Goal: Task Accomplishment & Management: Manage account settings

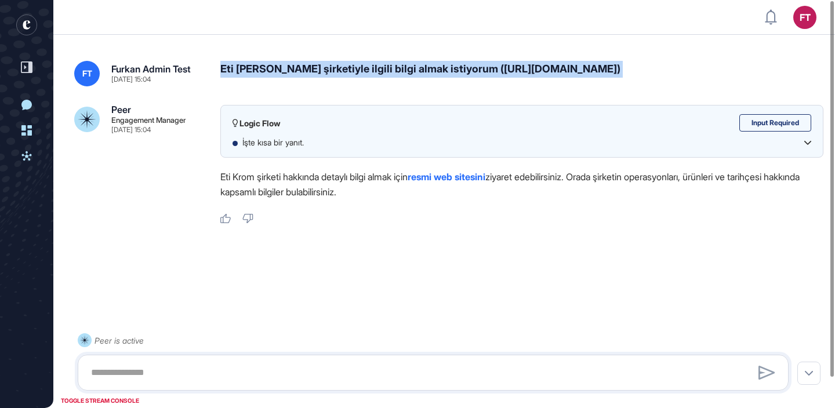
scroll to position [1, 1]
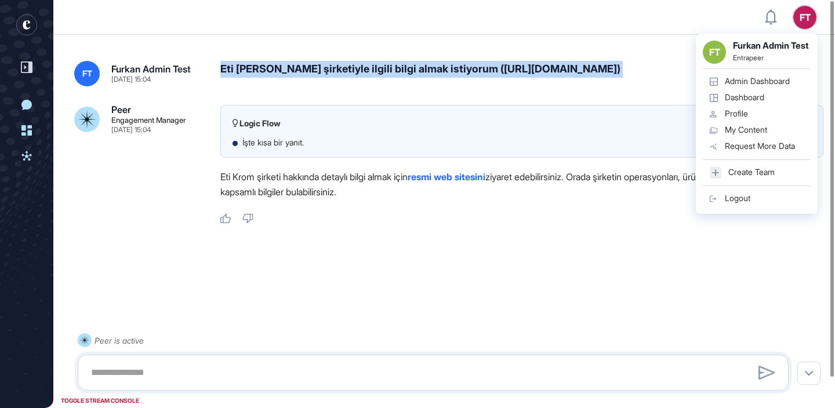
click at [787, 86] on div "Admin Dashboard" at bounding box center [757, 81] width 65 height 9
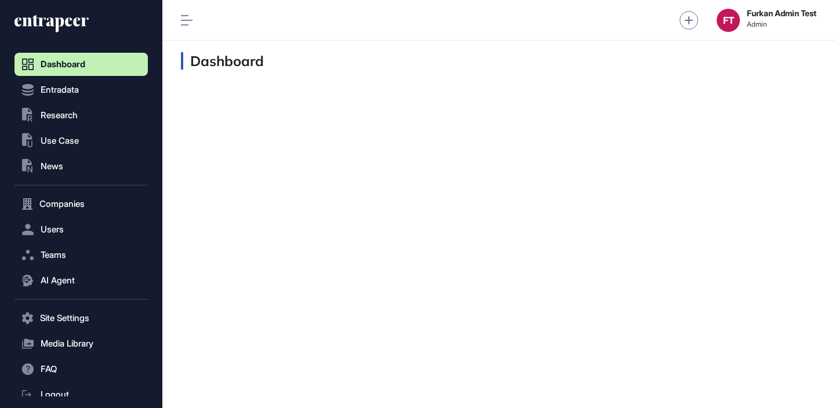
scroll to position [1, 1]
click at [118, 223] on button "Users" at bounding box center [80, 229] width 133 height 23
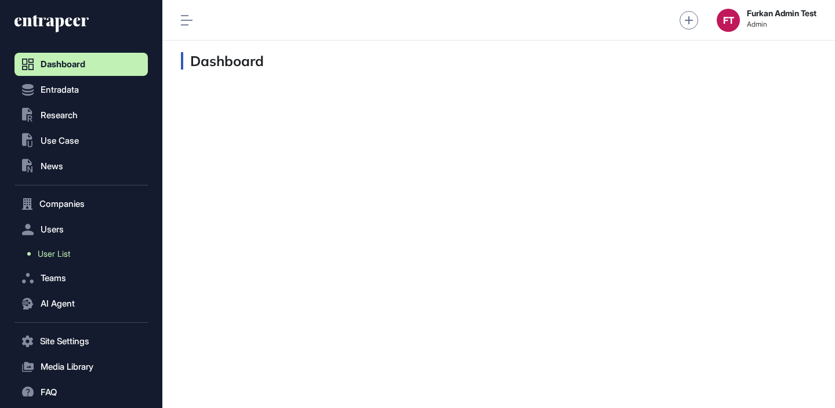
click at [98, 255] on link "User List" at bounding box center [84, 254] width 128 height 21
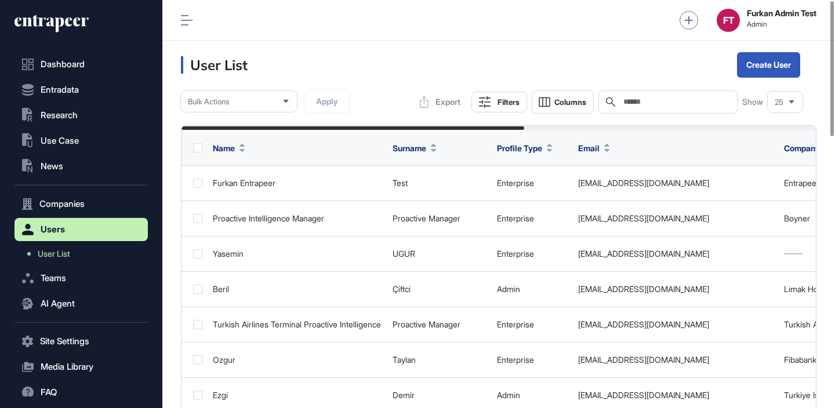
click at [663, 111] on div "Search" at bounding box center [667, 101] width 139 height 23
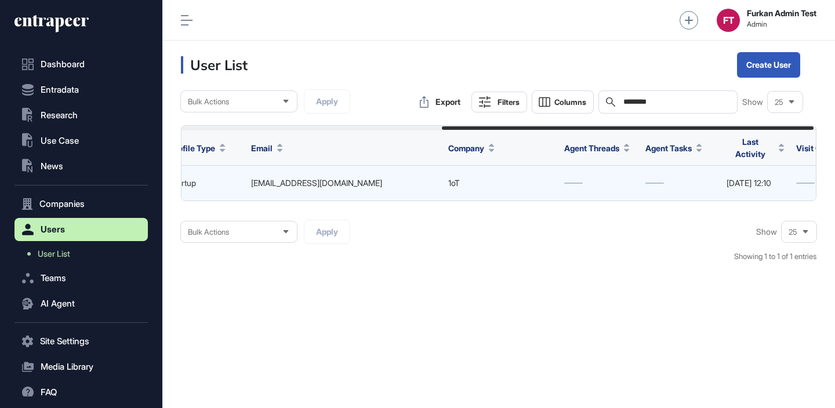
scroll to position [0, 448]
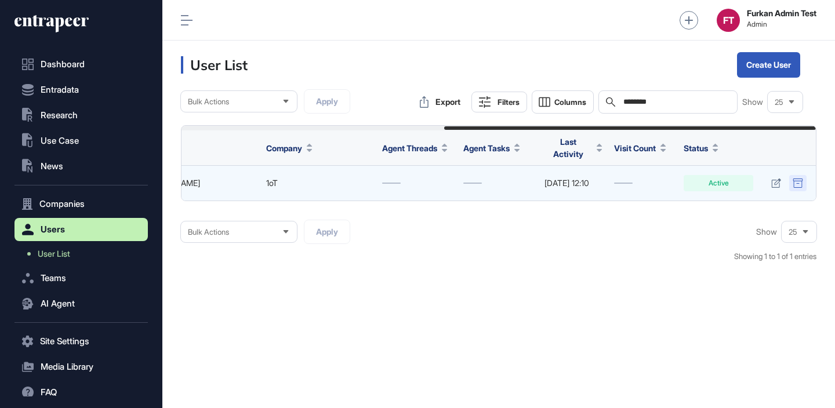
click at [801, 179] on icon at bounding box center [798, 183] width 10 height 9
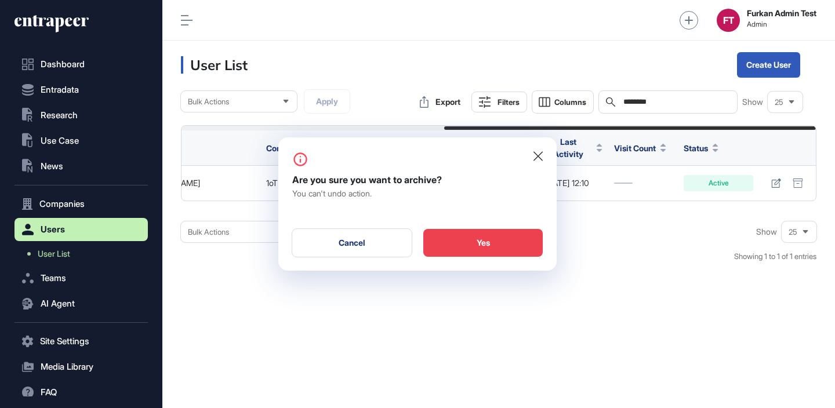
click at [491, 252] on div "Yes" at bounding box center [482, 243] width 119 height 28
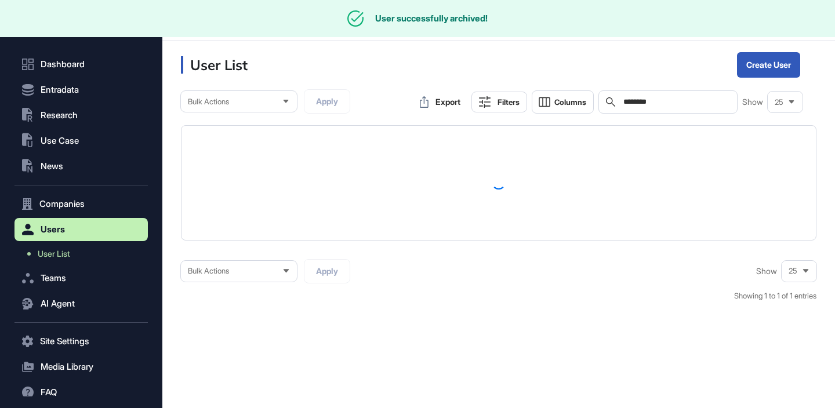
scroll to position [0, 0]
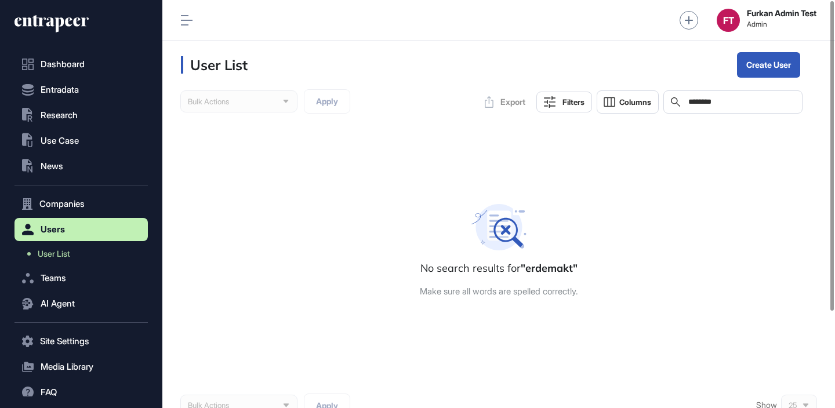
click at [713, 104] on input "********" at bounding box center [741, 101] width 108 height 9
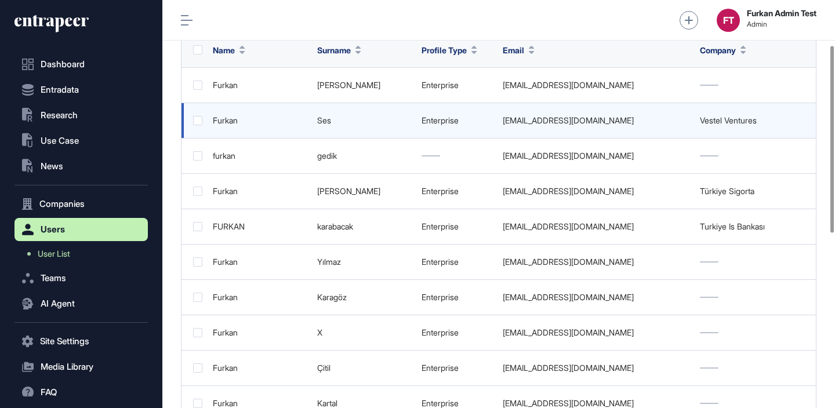
scroll to position [31, 0]
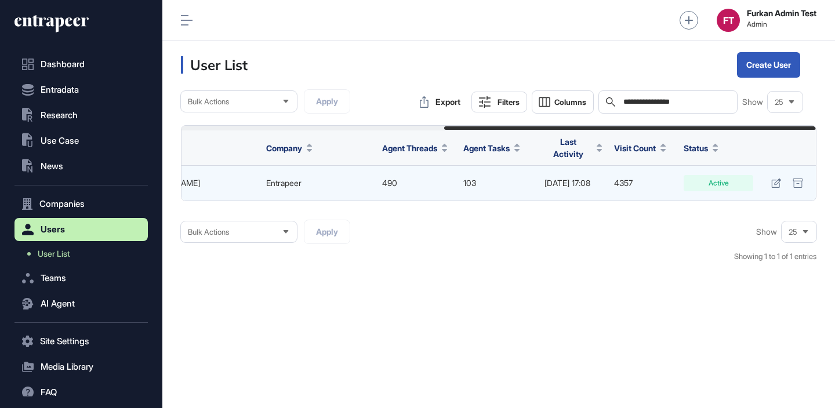
scroll to position [0, 449]
type input "**********"
click at [772, 180] on icon at bounding box center [776, 183] width 10 height 9
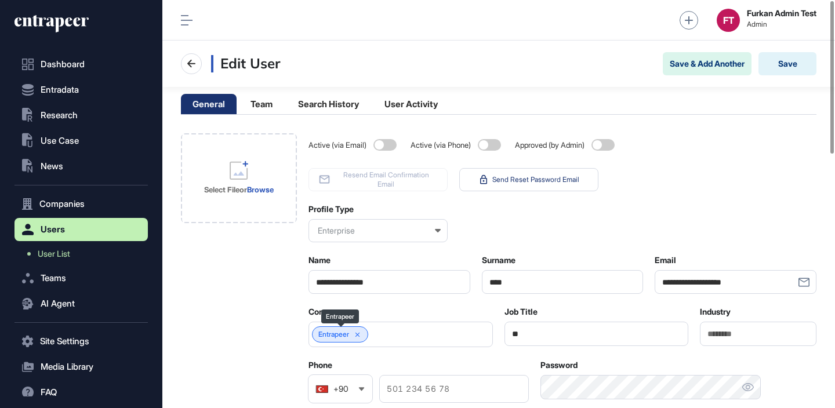
click at [365, 335] on div "Entrapeer" at bounding box center [340, 334] width 56 height 16
click at [361, 335] on icon at bounding box center [358, 335] width 8 height 8
click at [378, 335] on input "text" at bounding box center [393, 335] width 154 height 10
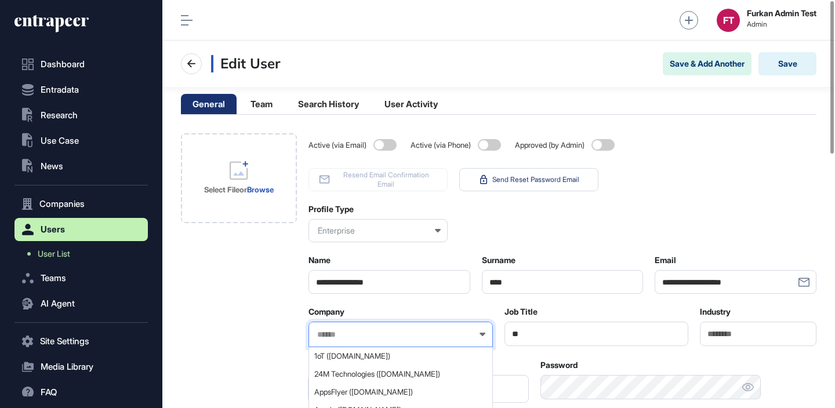
type input "*"
type input "*****"
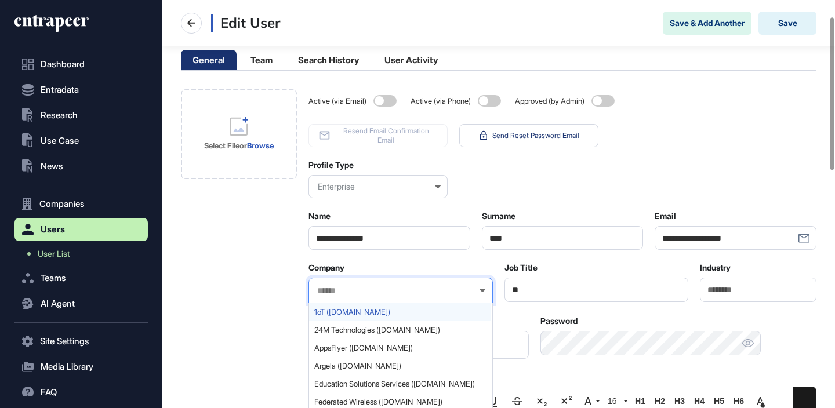
click at [342, 310] on span "1oT ([DOMAIN_NAME])" at bounding box center [400, 312] width 172 height 9
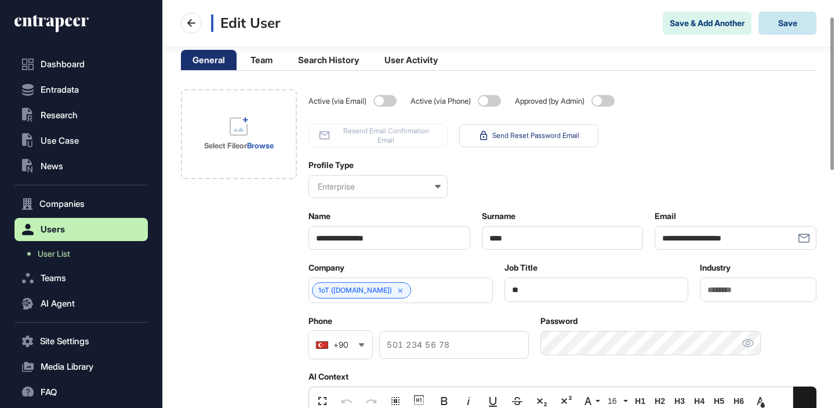
click at [774, 25] on button "Save" at bounding box center [787, 23] width 58 height 23
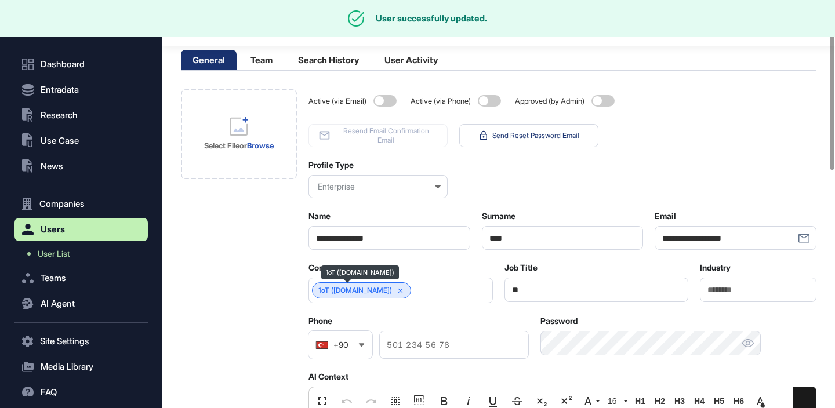
click at [331, 290] on link "1oT (1oT.com)" at bounding box center [355, 290] width 74 height 8
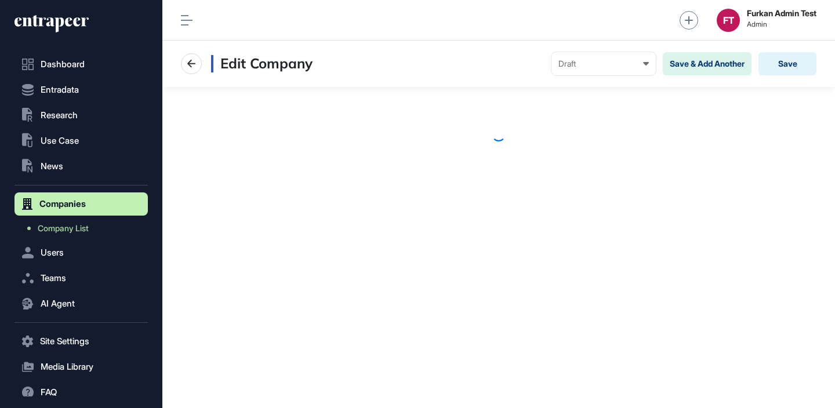
scroll to position [1, 1]
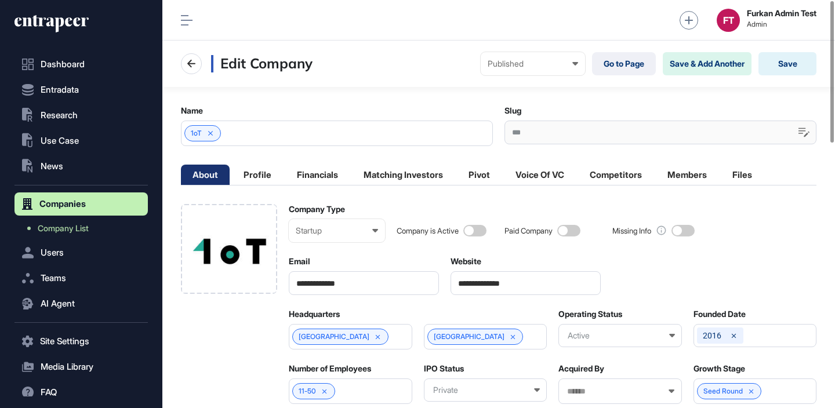
click at [579, 234] on span at bounding box center [568, 231] width 23 height 12
click at [791, 64] on button "Save" at bounding box center [787, 63] width 58 height 23
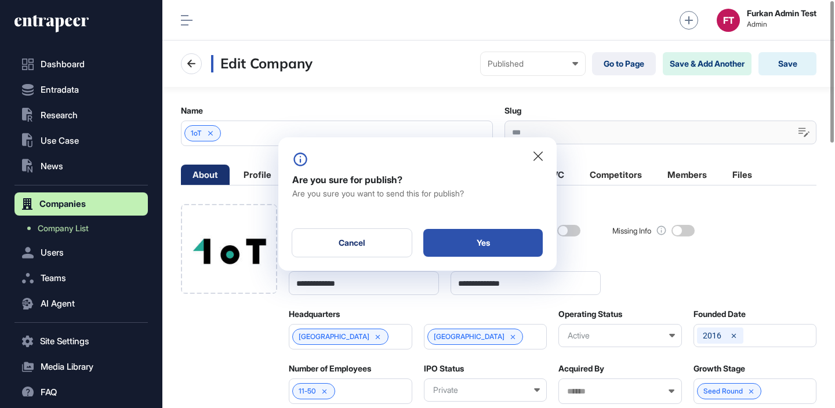
click at [461, 244] on div "Yes" at bounding box center [482, 243] width 119 height 28
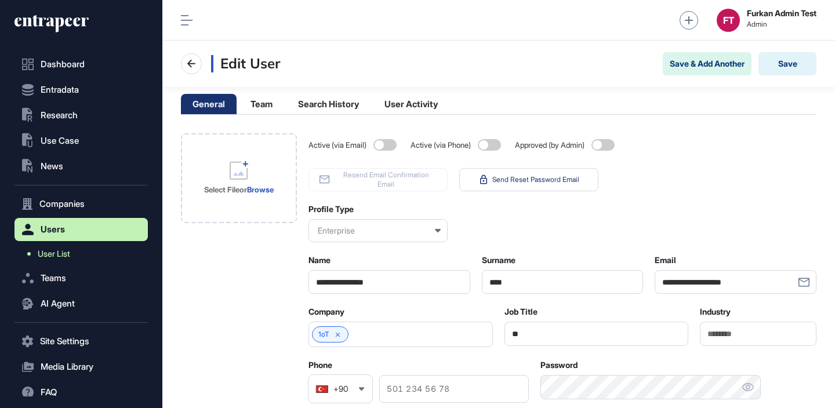
click at [74, 248] on link "User List" at bounding box center [84, 254] width 128 height 21
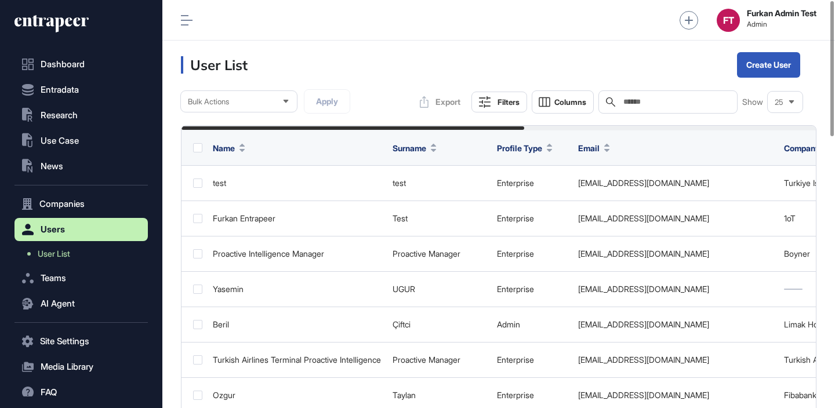
click at [50, 20] on icon at bounding box center [51, 23] width 74 height 19
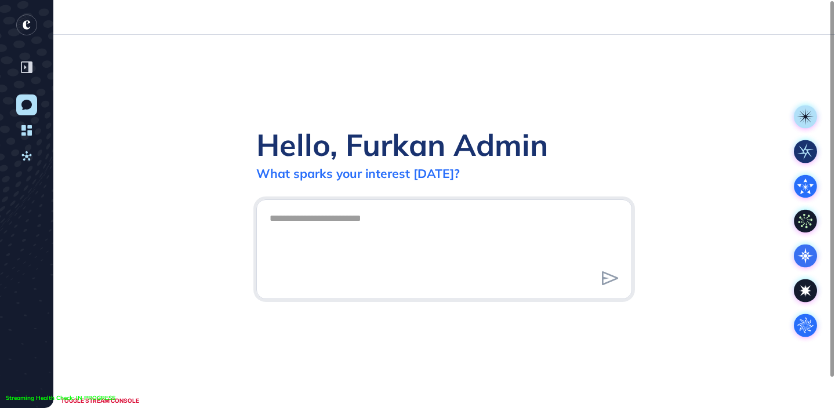
scroll to position [1, 1]
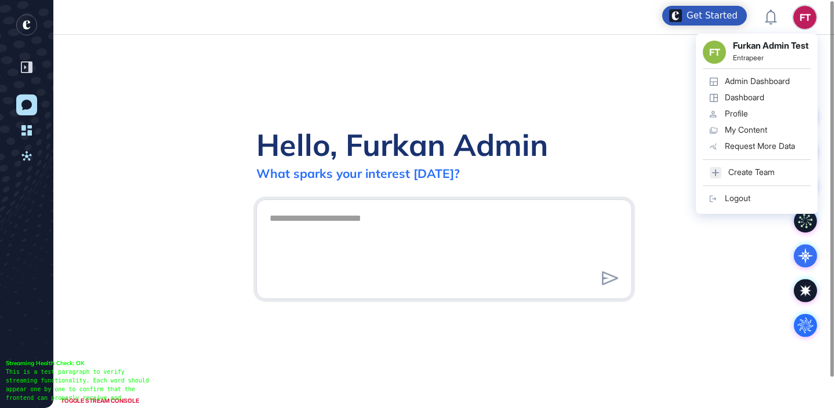
click at [756, 86] on div "Admin Dashboard" at bounding box center [757, 81] width 65 height 9
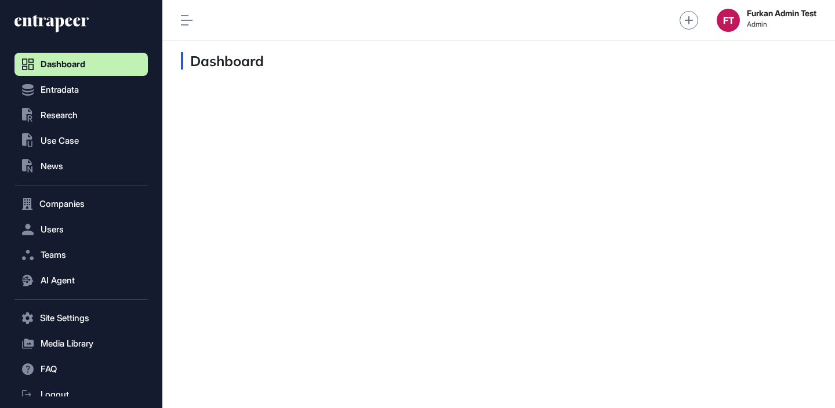
scroll to position [1, 1]
click at [84, 231] on button "Users" at bounding box center [80, 229] width 133 height 23
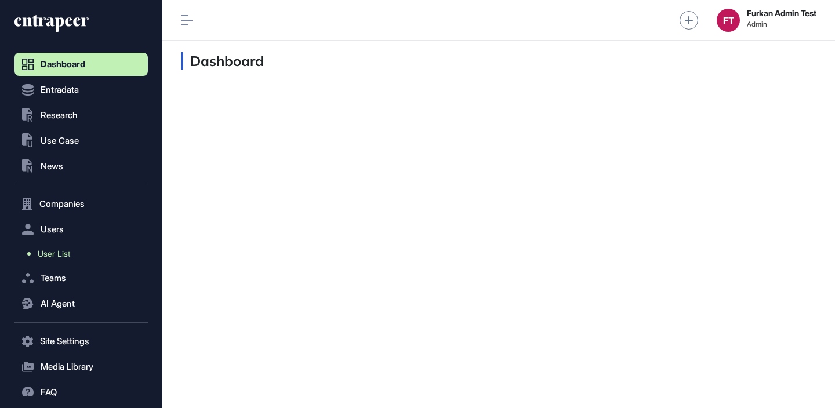
click at [78, 250] on link "User List" at bounding box center [84, 254] width 128 height 21
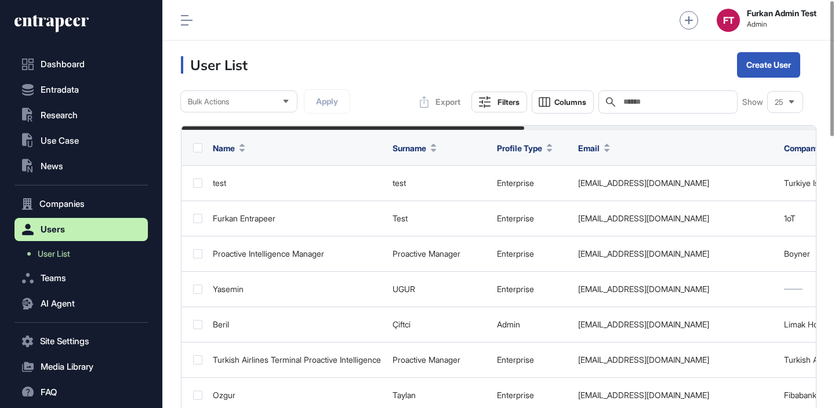
click at [686, 95] on div "Search" at bounding box center [667, 101] width 139 height 23
click at [680, 100] on input "text" at bounding box center [676, 101] width 108 height 9
type input "*****"
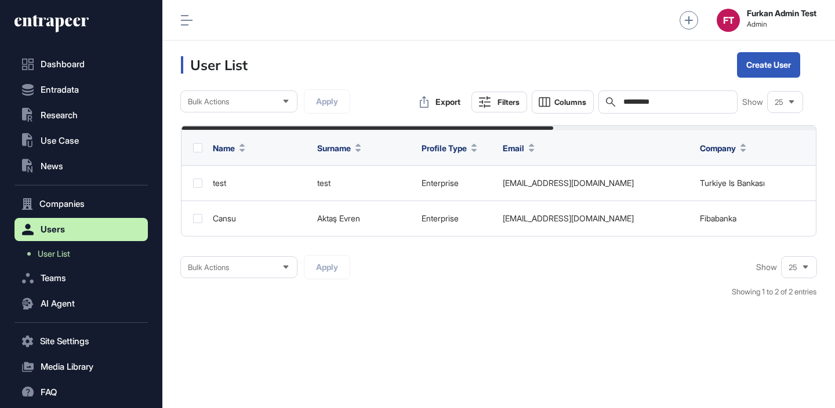
type input "**********"
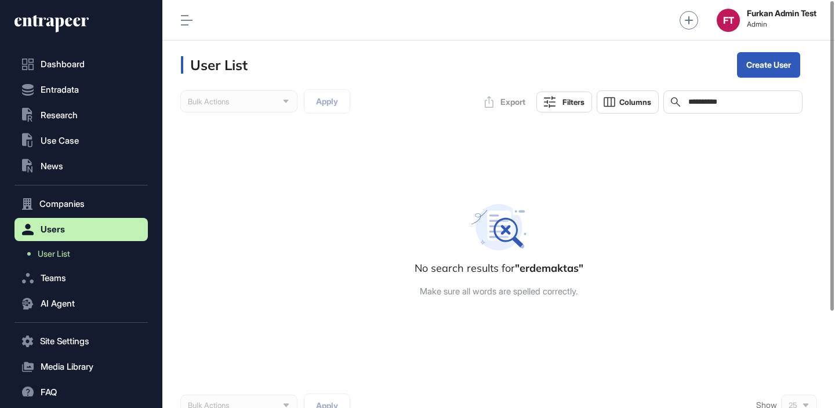
type input "**********"
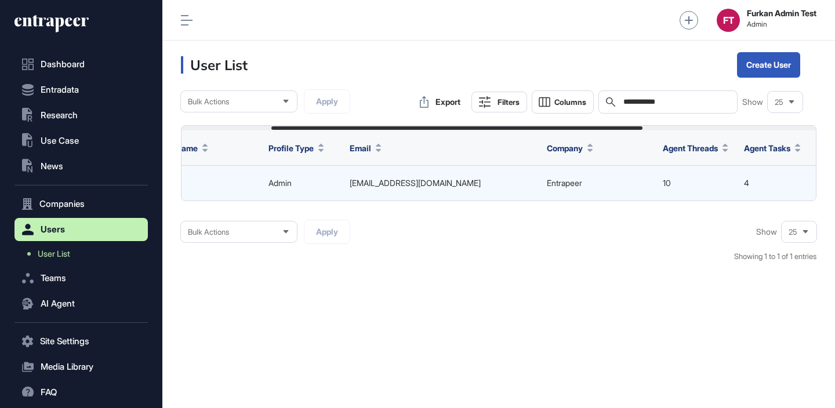
scroll to position [0, 20]
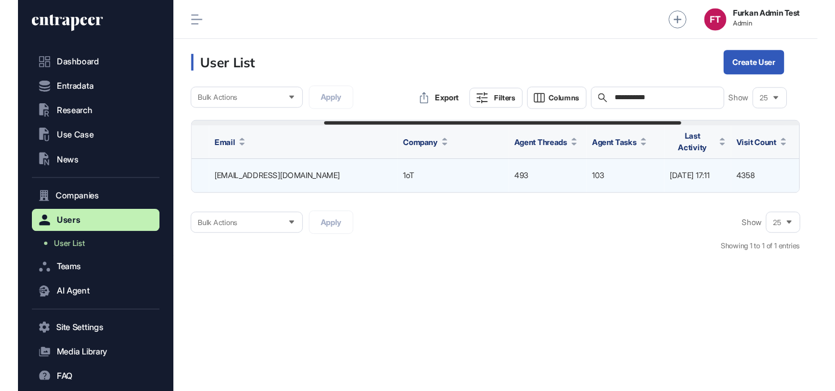
scroll to position [0, 445]
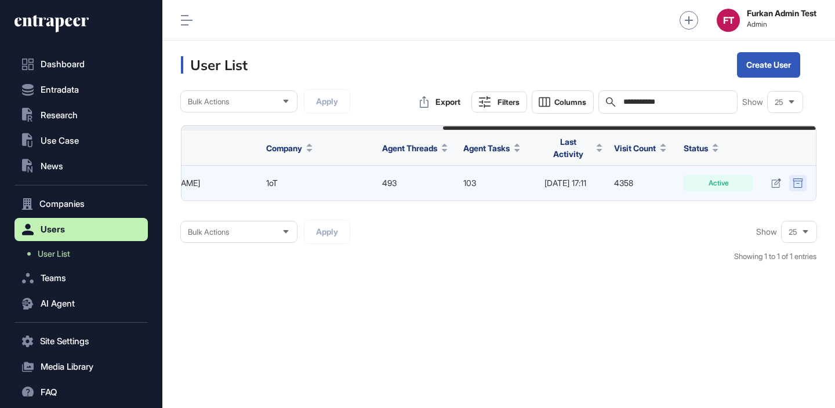
click at [789, 177] on div at bounding box center [797, 183] width 17 height 16
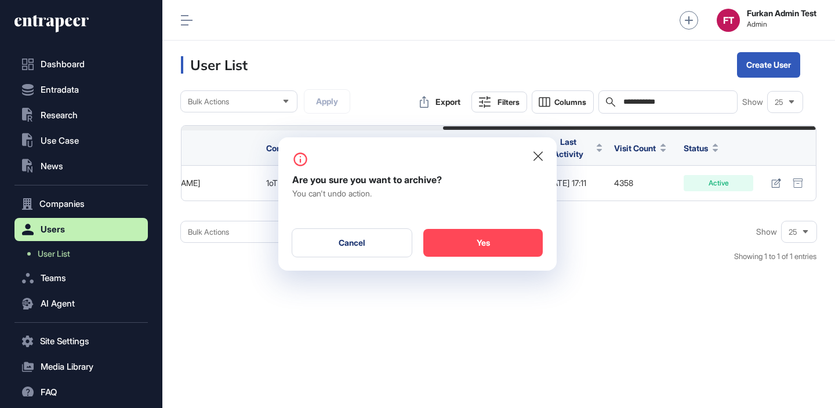
click at [538, 151] on icon at bounding box center [537, 156] width 9 height 10
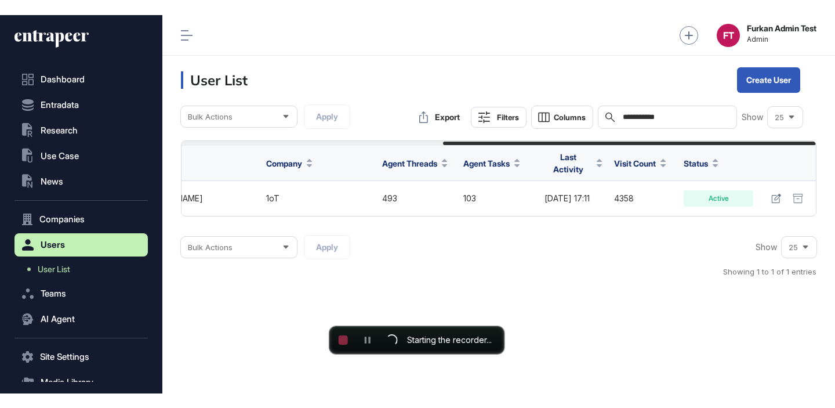
scroll to position [355, 133]
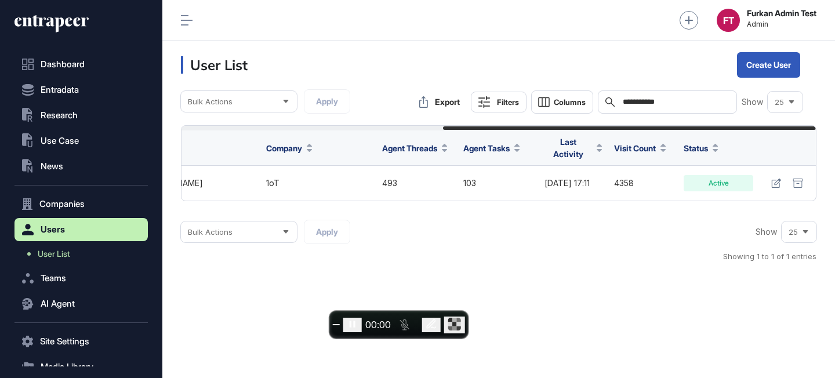
click at [656, 239] on div "Bulk Actions Apply Show 25 Showing 1 to 1 of 1 entries" at bounding box center [498, 247] width 635 height 55
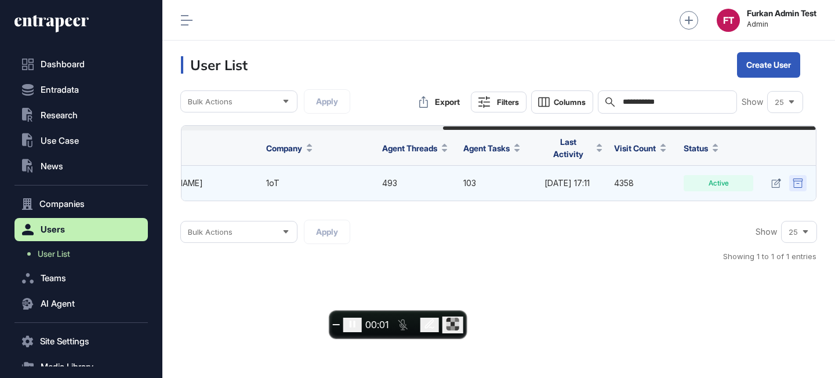
click at [801, 179] on icon at bounding box center [797, 183] width 9 height 9
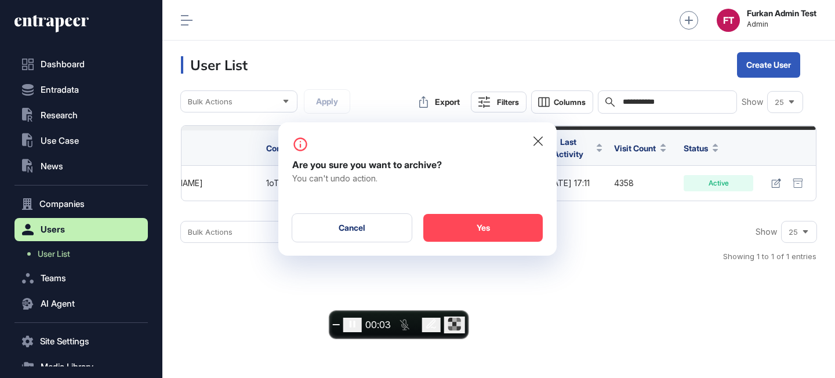
click at [537, 139] on icon at bounding box center [537, 141] width 9 height 10
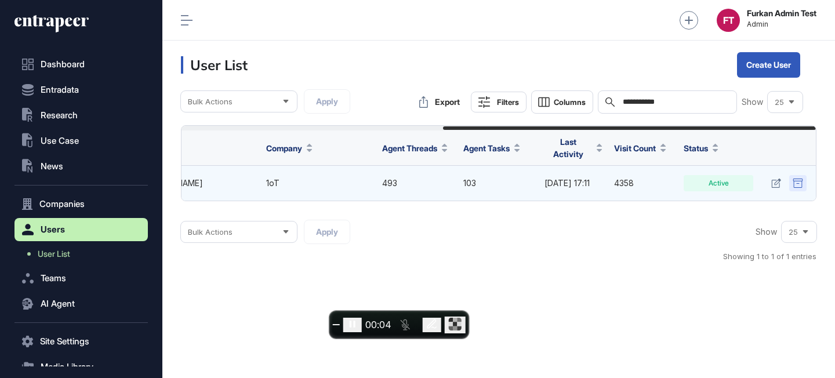
click at [798, 180] on icon at bounding box center [798, 183] width 10 height 9
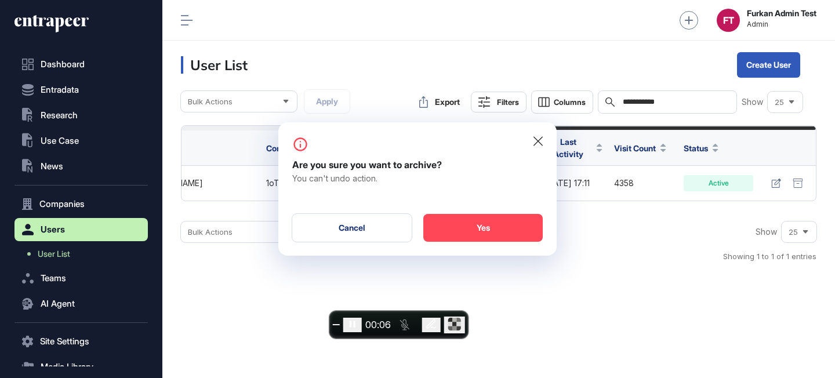
click at [547, 144] on div "Are you sure you want to archive? You can't undo action. Cancel Yes" at bounding box center [417, 188] width 278 height 133
click at [539, 141] on icon at bounding box center [537, 141] width 9 height 10
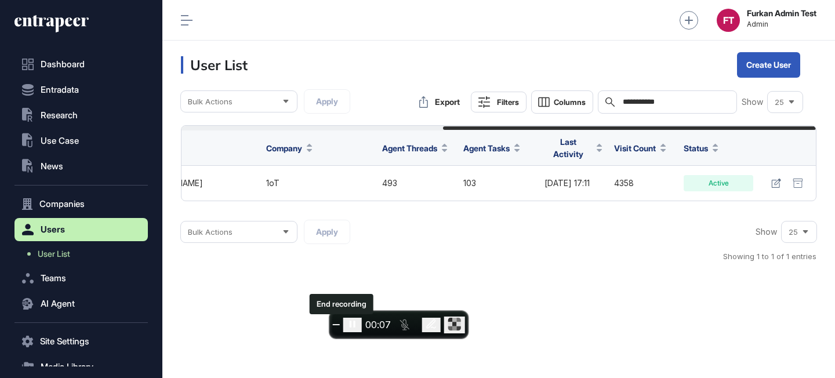
click at [336, 325] on span "End recording" at bounding box center [336, 325] width 0 height 0
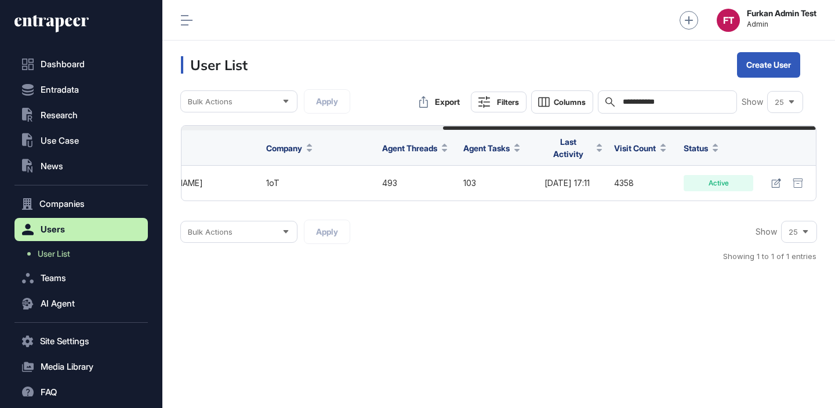
scroll to position [385, 133]
click at [672, 106] on input "**********" at bounding box center [676, 101] width 108 height 9
type input "**********"
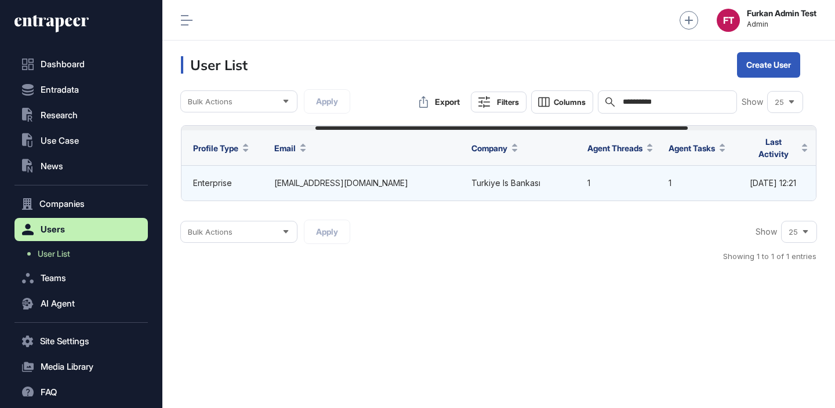
scroll to position [0, 447]
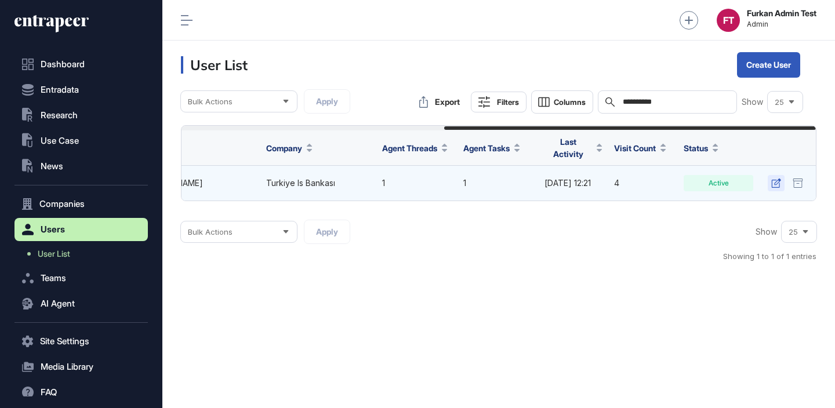
click at [771, 181] on icon at bounding box center [776, 183] width 10 height 9
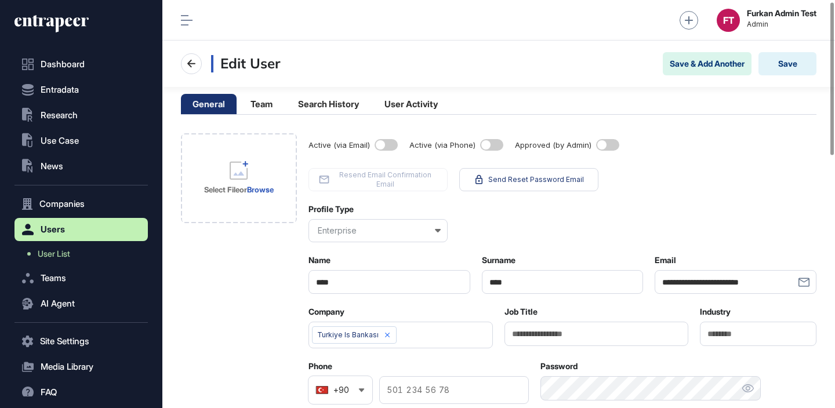
scroll to position [35, 0]
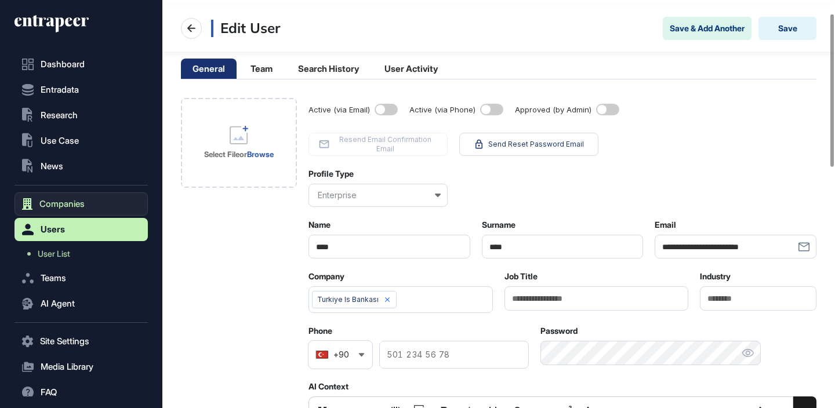
click at [89, 200] on button "Companies" at bounding box center [80, 203] width 133 height 23
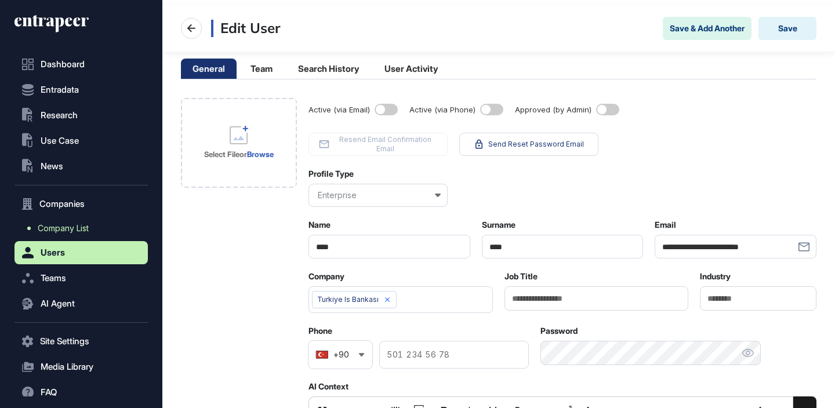
click at [77, 232] on span "Company List" at bounding box center [63, 228] width 51 height 9
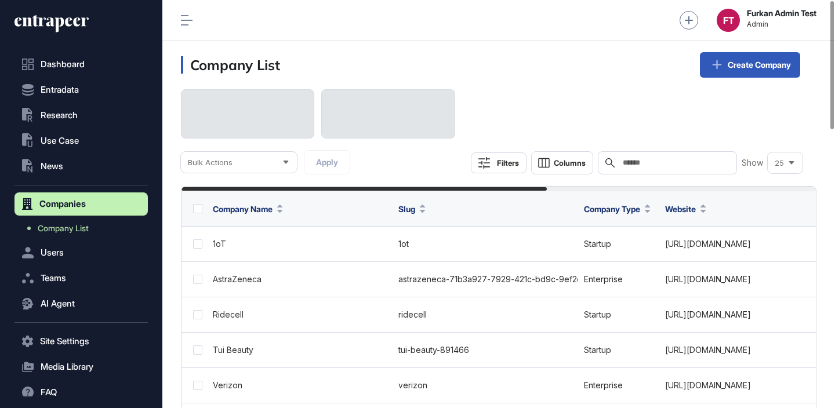
click at [709, 165] on input "text" at bounding box center [676, 162] width 108 height 9
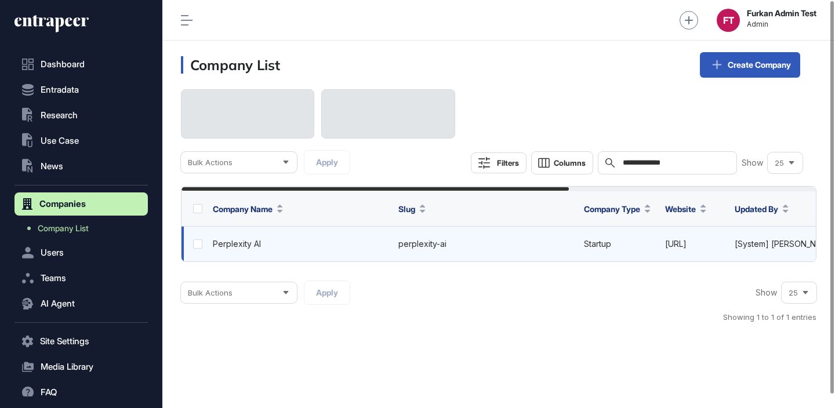
scroll to position [0, 404]
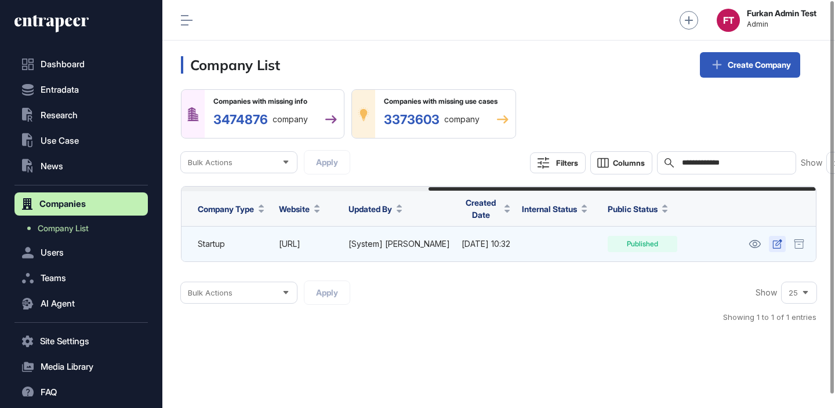
type input "**********"
click at [780, 244] on icon at bounding box center [777, 243] width 10 height 9
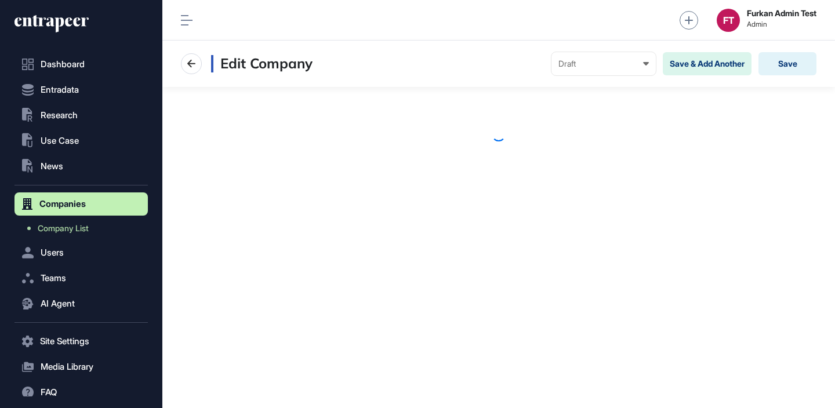
scroll to position [1, 1]
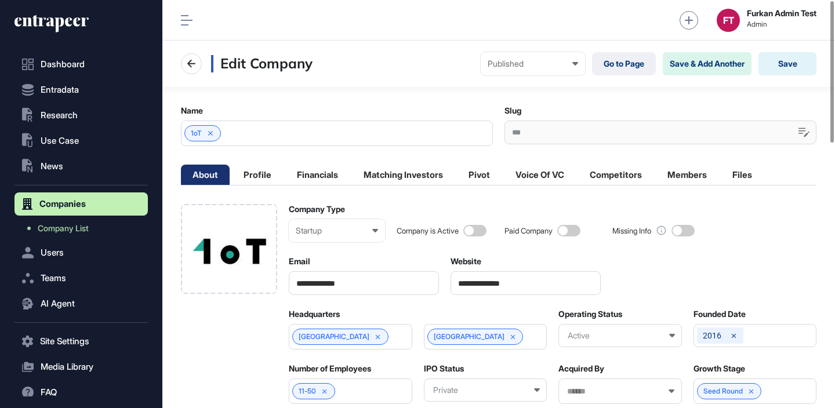
click at [572, 231] on span at bounding box center [568, 231] width 23 height 12
click at [795, 63] on button "Save" at bounding box center [787, 63] width 58 height 23
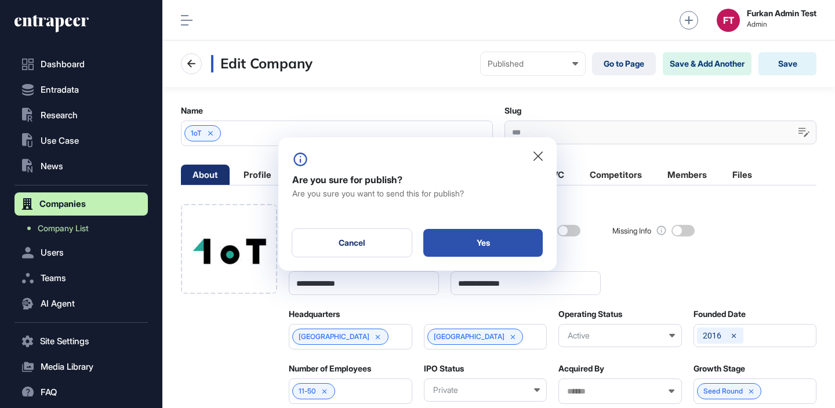
click at [506, 234] on div "Yes" at bounding box center [482, 243] width 119 height 28
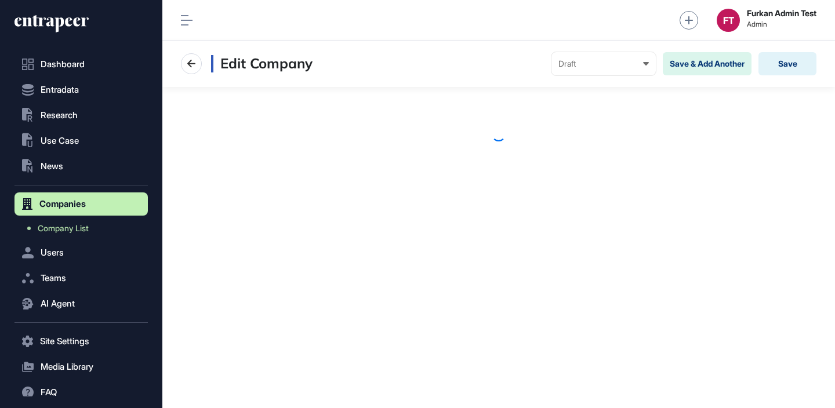
scroll to position [1, 1]
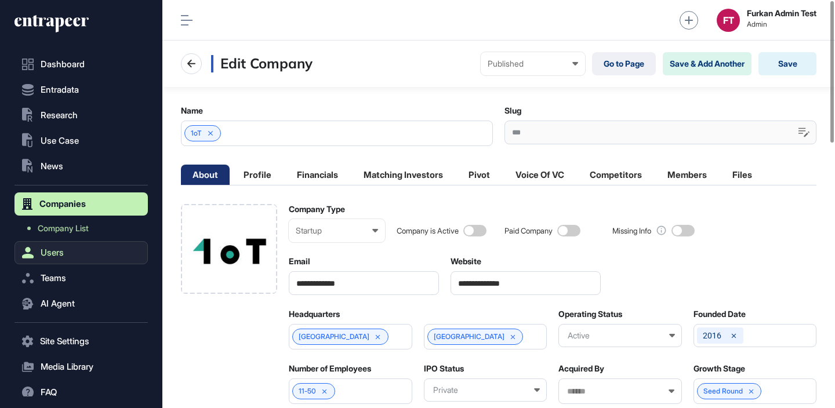
click at [80, 246] on button "Users" at bounding box center [80, 252] width 133 height 23
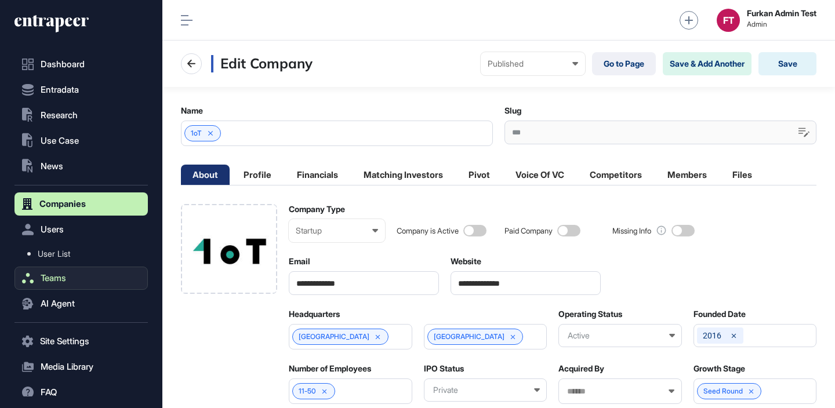
click at [75, 272] on button "Teams" at bounding box center [80, 278] width 133 height 23
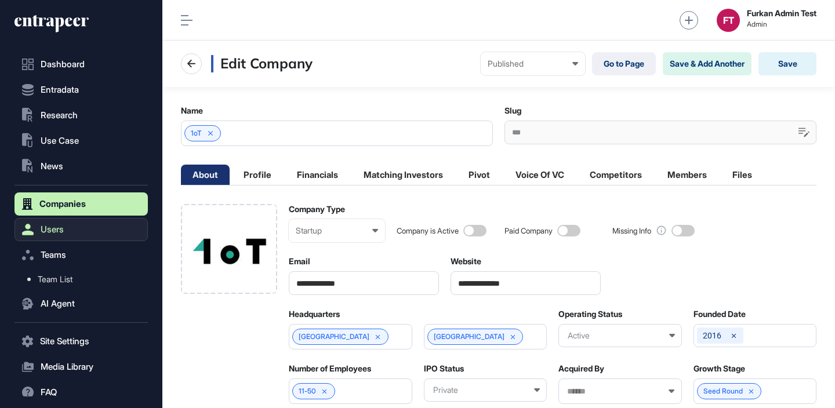
click at [96, 237] on button "Users" at bounding box center [80, 229] width 133 height 23
click at [89, 255] on link "User List" at bounding box center [84, 254] width 128 height 21
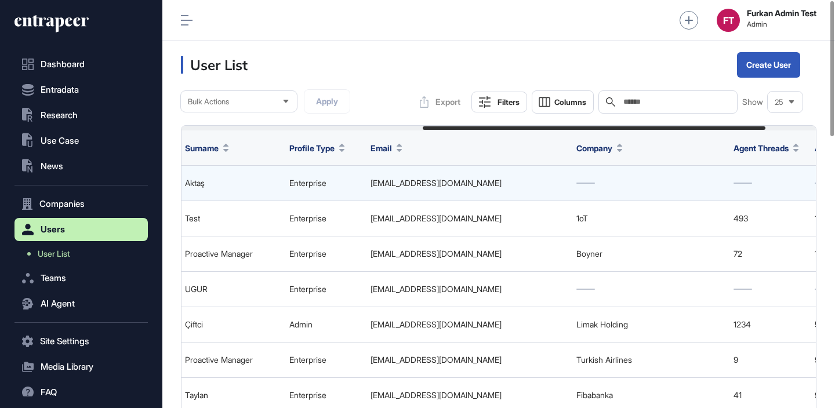
scroll to position [0, 540]
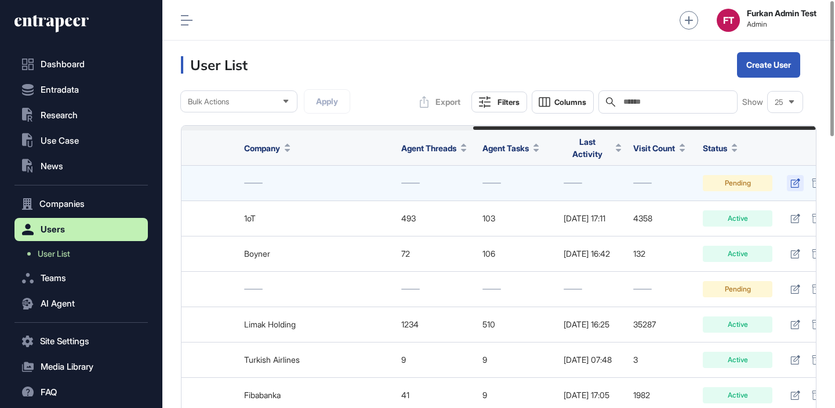
click at [787, 184] on link at bounding box center [795, 183] width 17 height 16
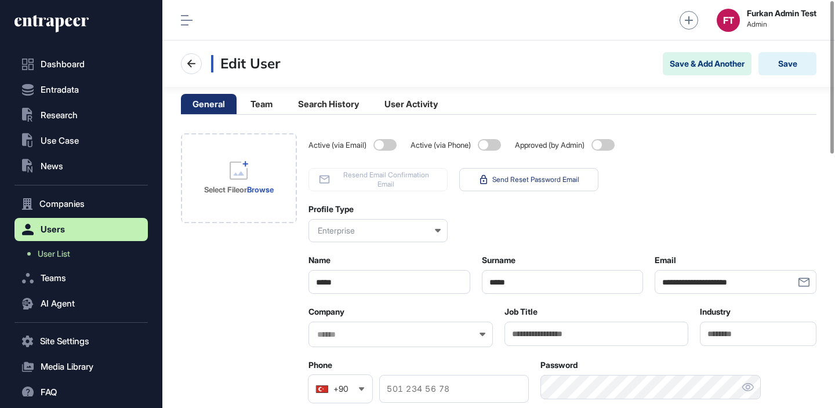
click at [383, 324] on div at bounding box center [400, 335] width 184 height 26
click at [370, 340] on div at bounding box center [400, 335] width 184 height 26
click at [355, 338] on input "text" at bounding box center [393, 335] width 154 height 10
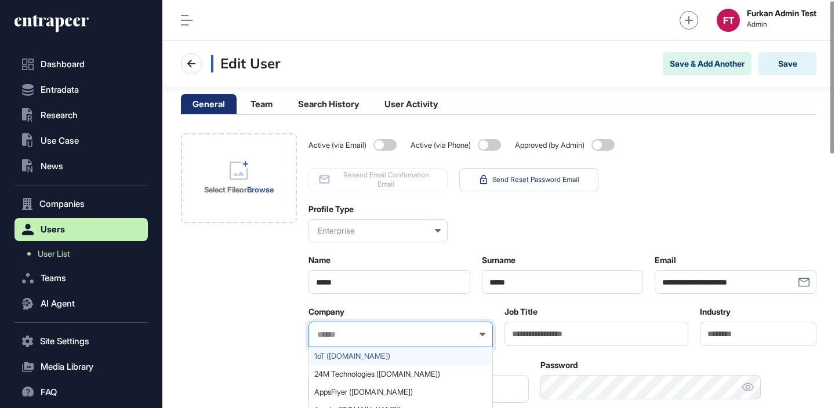
click at [344, 357] on span "1oT ([DOMAIN_NAME])" at bounding box center [400, 356] width 172 height 9
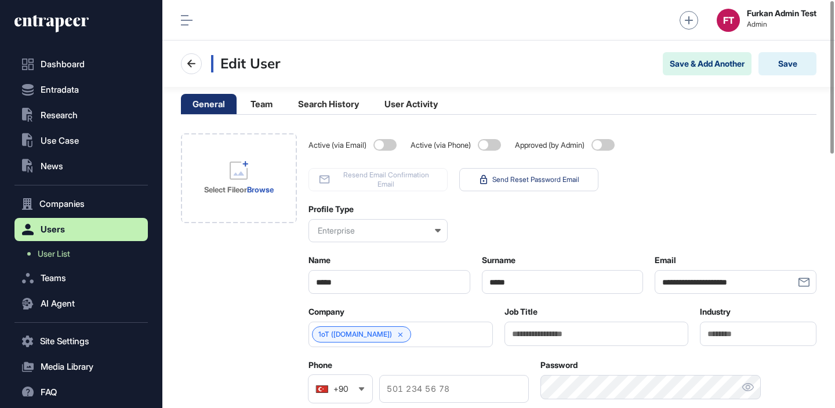
click at [613, 142] on span at bounding box center [602, 145] width 23 height 12
click at [793, 66] on button "Save" at bounding box center [787, 63] width 58 height 23
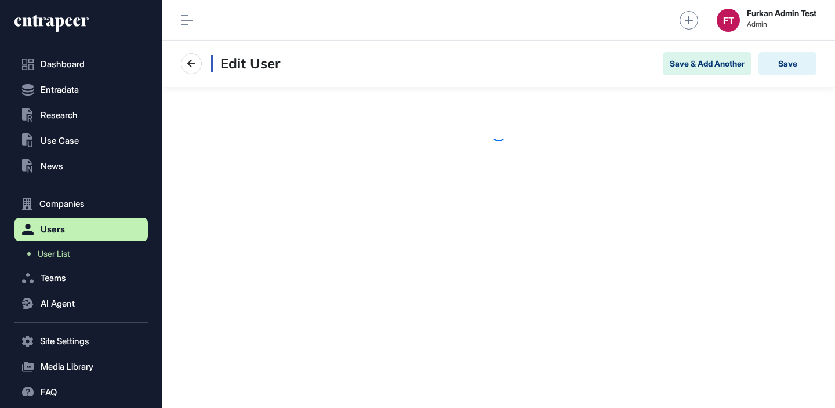
scroll to position [1, 1]
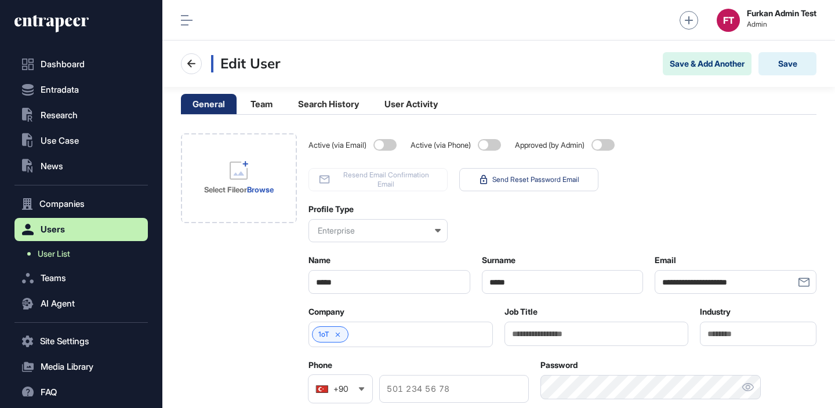
click at [85, 254] on link "User List" at bounding box center [84, 254] width 128 height 21
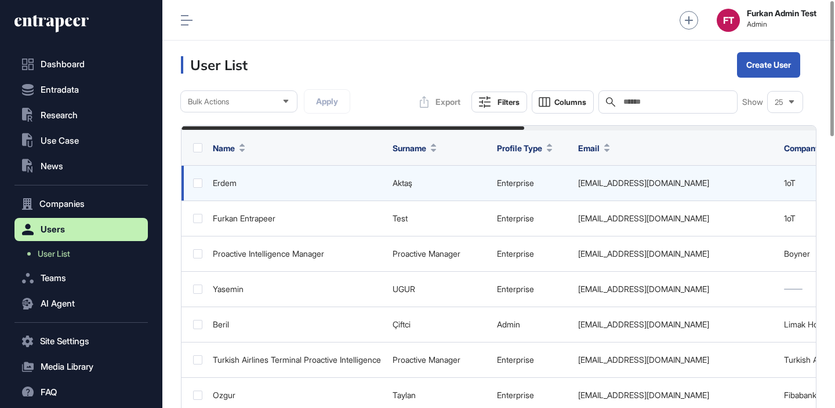
scroll to position [0, 540]
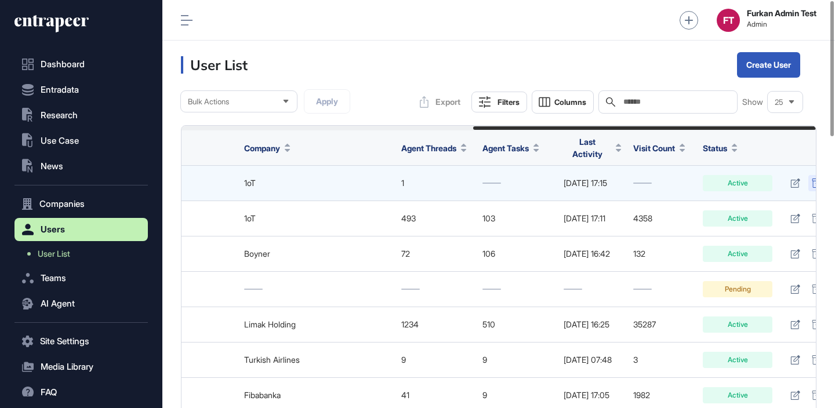
click at [808, 175] on div at bounding box center [816, 183] width 17 height 16
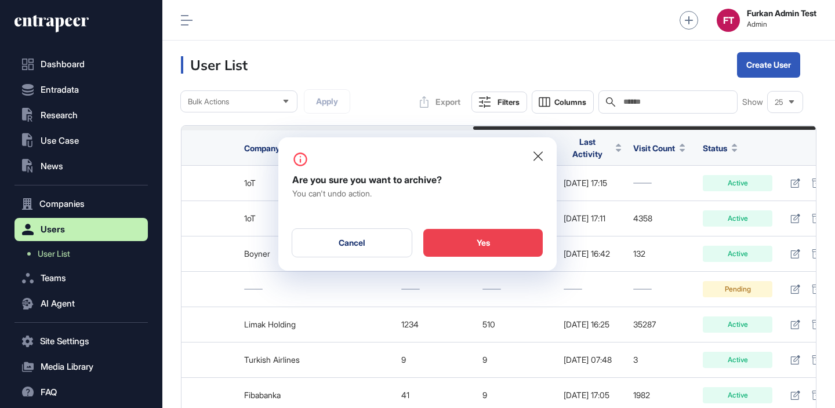
click at [466, 239] on div "Yes" at bounding box center [482, 243] width 119 height 28
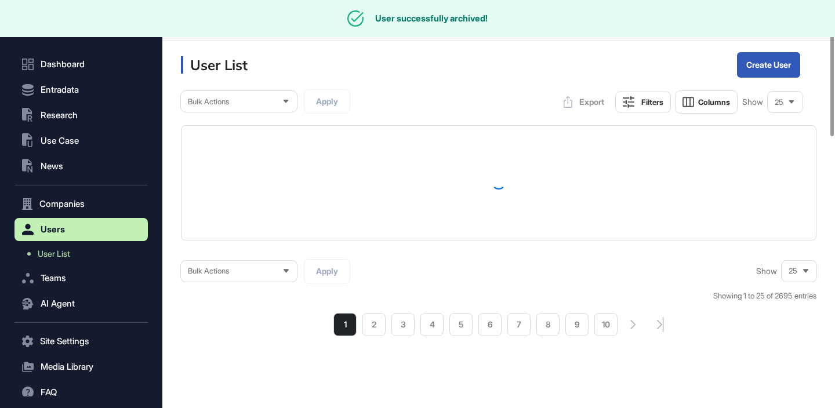
scroll to position [0, 0]
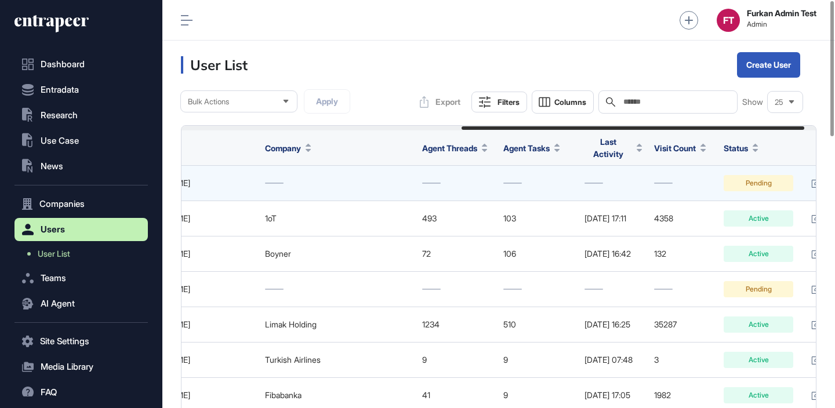
scroll to position [0, 540]
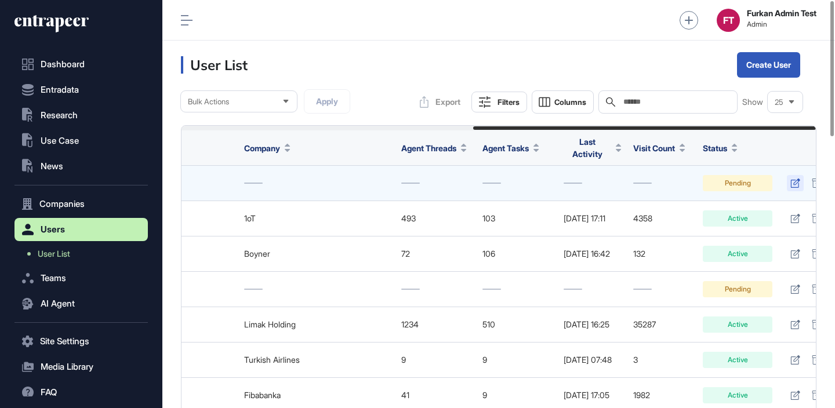
click at [790, 179] on icon at bounding box center [795, 183] width 10 height 9
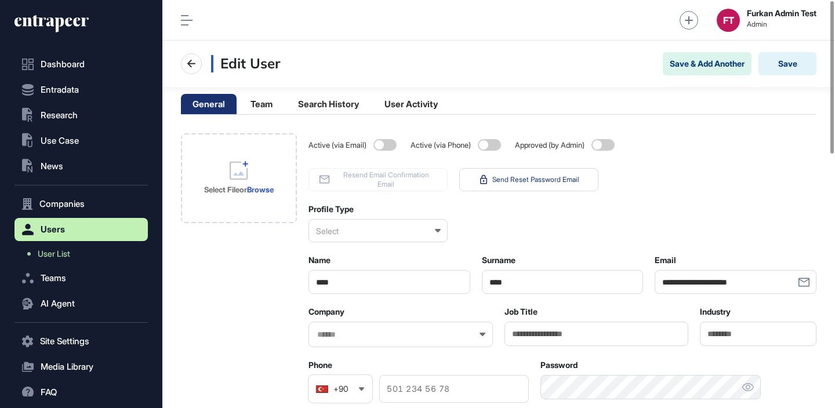
click at [608, 144] on span at bounding box center [602, 145] width 23 height 12
click at [388, 224] on div "Select" at bounding box center [377, 230] width 139 height 23
click at [359, 264] on div "Startup" at bounding box center [377, 269] width 137 height 18
click at [384, 333] on input "text" at bounding box center [393, 335] width 154 height 10
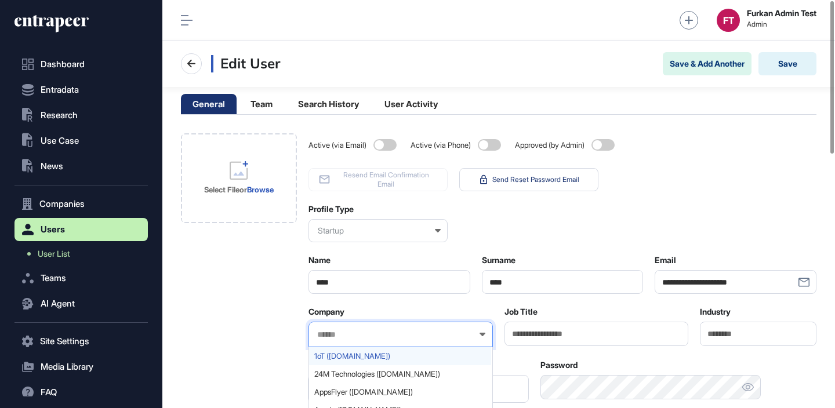
click at [368, 354] on span "1oT ([DOMAIN_NAME])" at bounding box center [400, 356] width 172 height 9
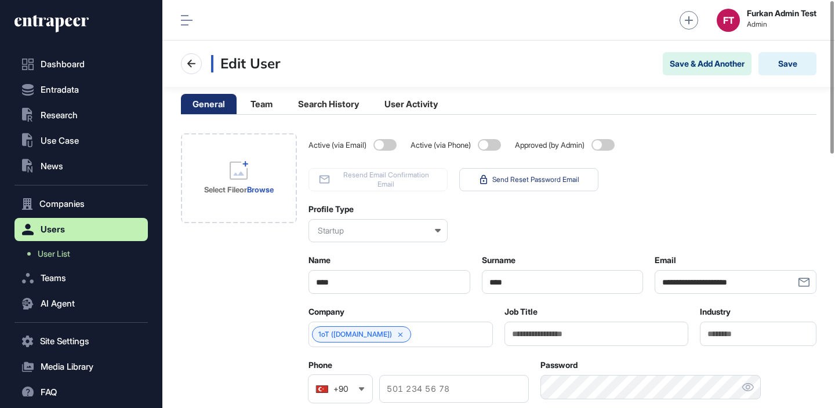
click at [789, 56] on button "Save" at bounding box center [787, 63] width 58 height 23
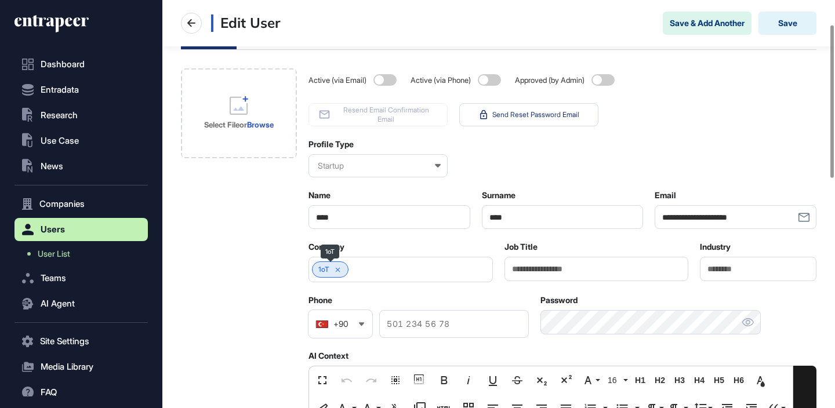
click at [335, 268] on icon at bounding box center [338, 270] width 8 height 8
click at [349, 271] on input "text" at bounding box center [393, 270] width 154 height 10
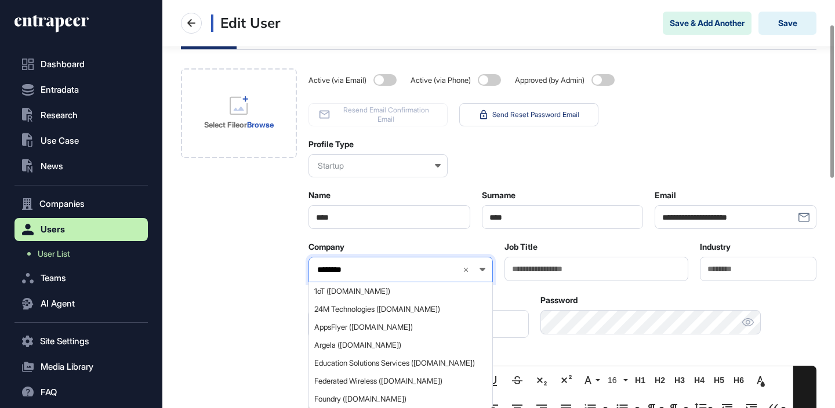
type input "*********"
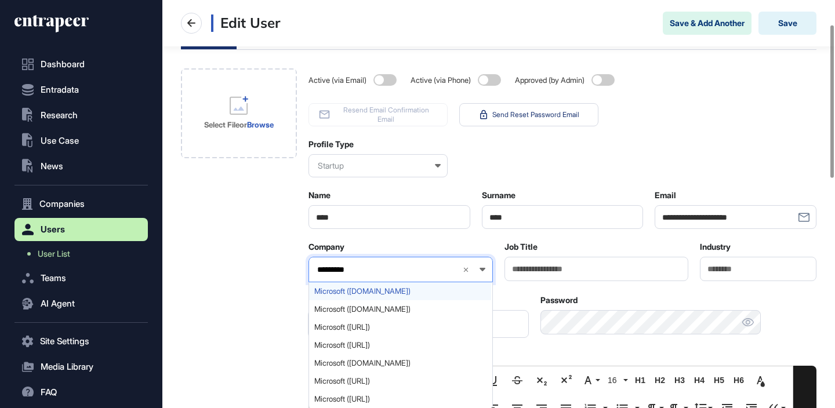
click at [348, 292] on span "Microsoft (microsoft.com)" at bounding box center [400, 291] width 172 height 9
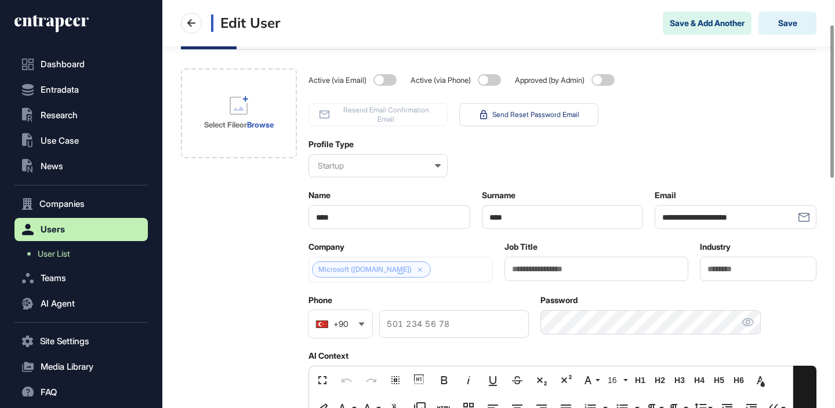
click at [758, 120] on div "Active (via Email) Active (via Phone) Approved (by Admin) Resend Email Confirma…" at bounding box center [562, 97] width 508 height 58
click at [790, 21] on button "Save" at bounding box center [787, 23] width 58 height 23
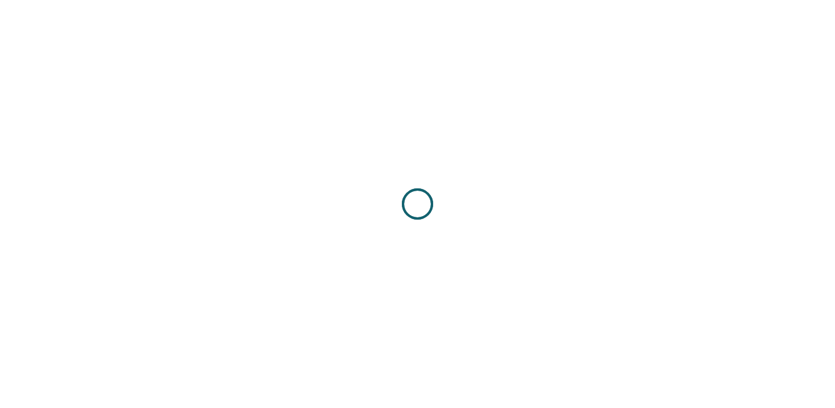
click at [337, 270] on div at bounding box center [417, 204] width 835 height 408
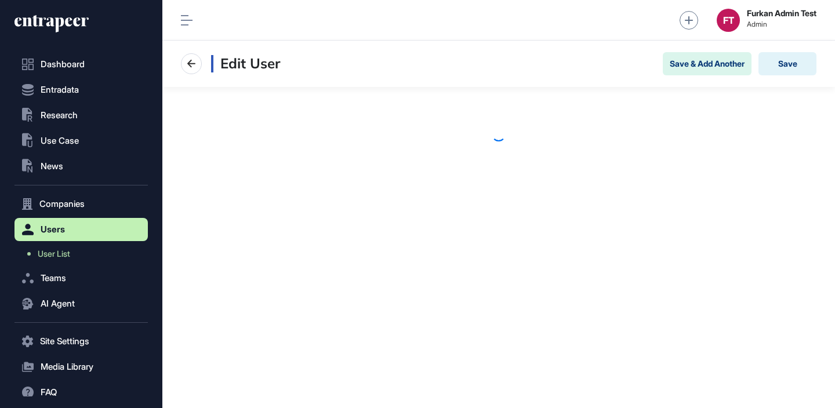
scroll to position [1, 1]
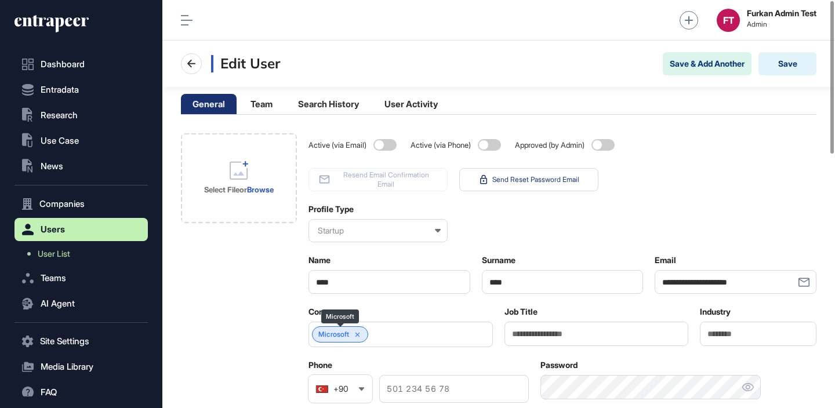
click at [329, 329] on div "Microsoft" at bounding box center [340, 334] width 56 height 16
click at [330, 335] on link "Microsoft" at bounding box center [333, 334] width 31 height 8
click at [100, 244] on link "User List" at bounding box center [84, 254] width 128 height 21
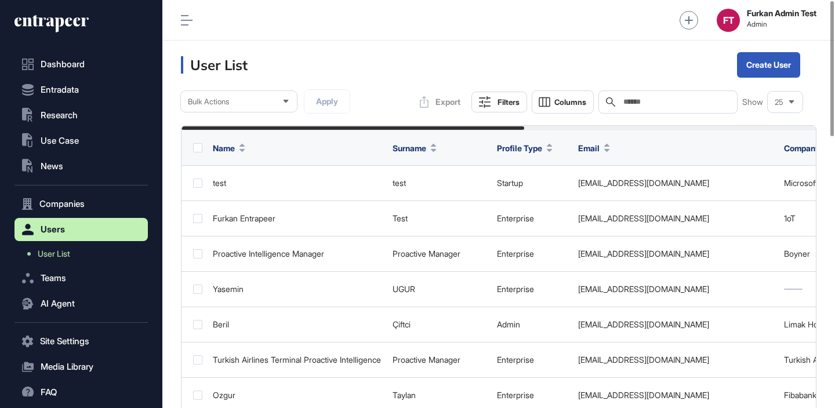
click at [651, 100] on input "text" at bounding box center [676, 101] width 108 height 9
type input "*****"
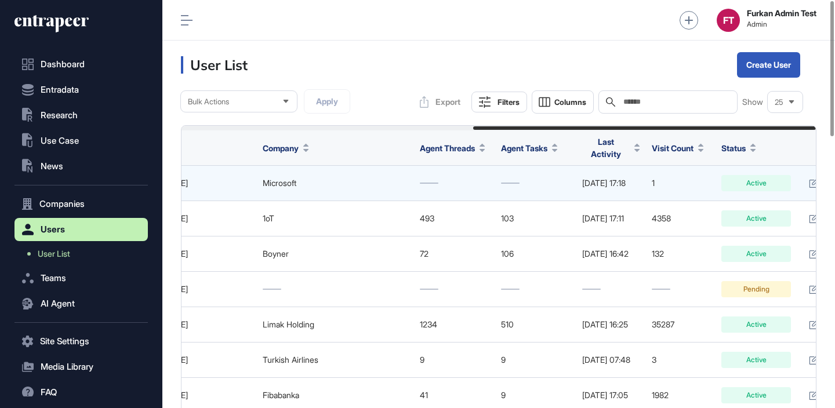
scroll to position [0, 540]
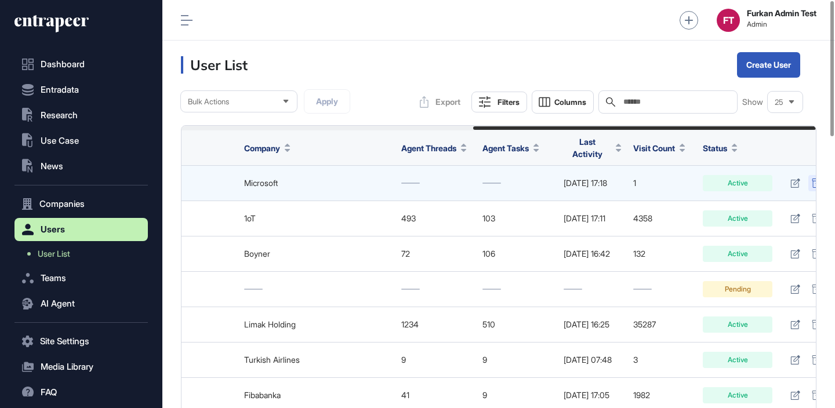
click at [812, 179] on icon at bounding box center [817, 183] width 10 height 9
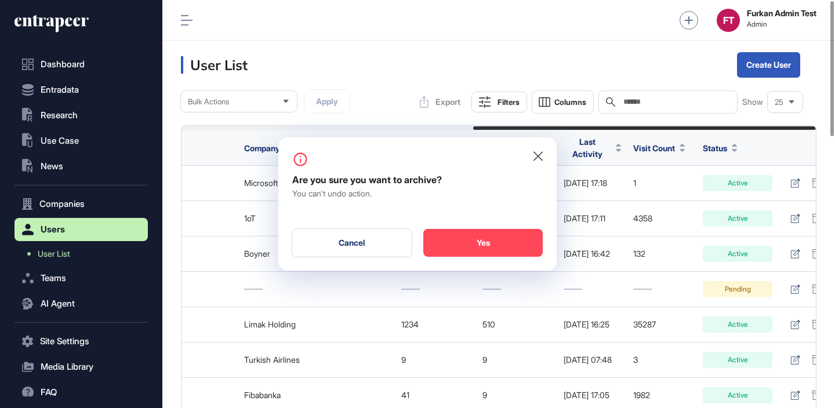
click at [510, 257] on div "Are you sure you want to archive? You can't undo action. Cancel Yes" at bounding box center [417, 203] width 278 height 133
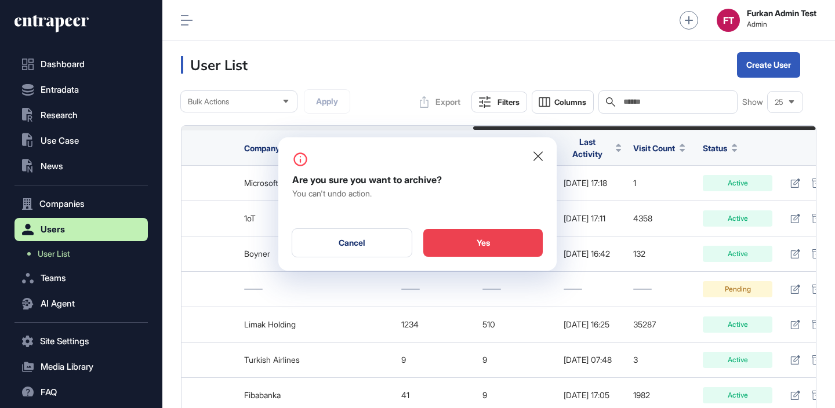
click at [512, 250] on div "Yes" at bounding box center [482, 243] width 119 height 28
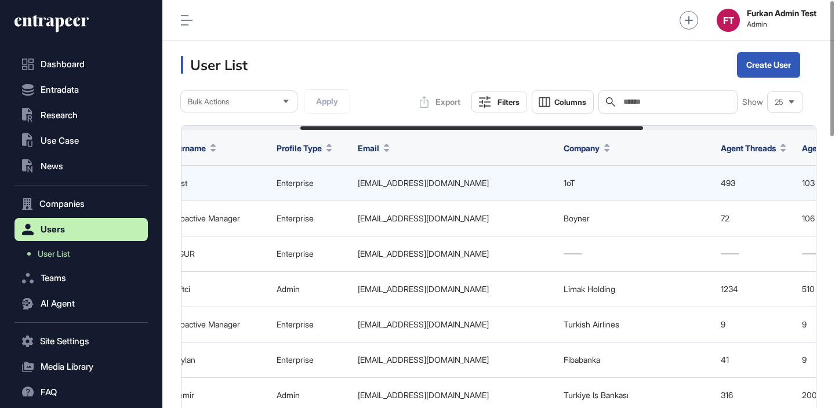
scroll to position [0, 540]
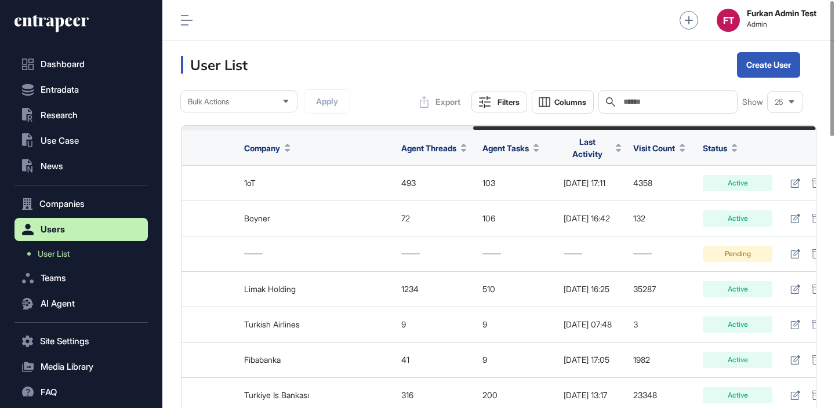
click at [642, 104] on input "text" at bounding box center [676, 101] width 108 height 9
type input "****"
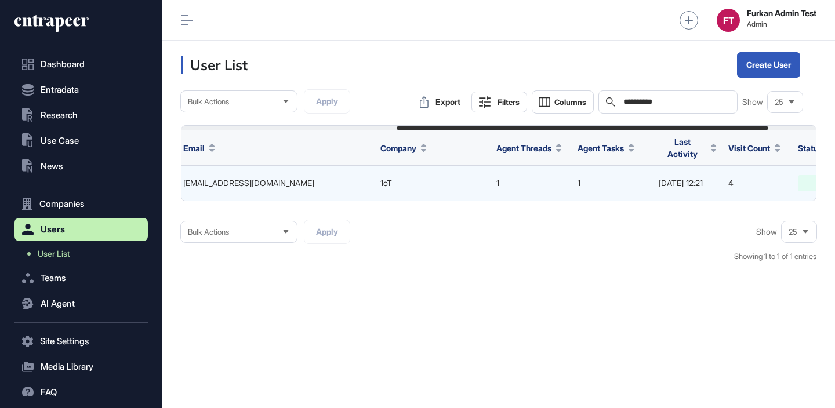
scroll to position [0, 447]
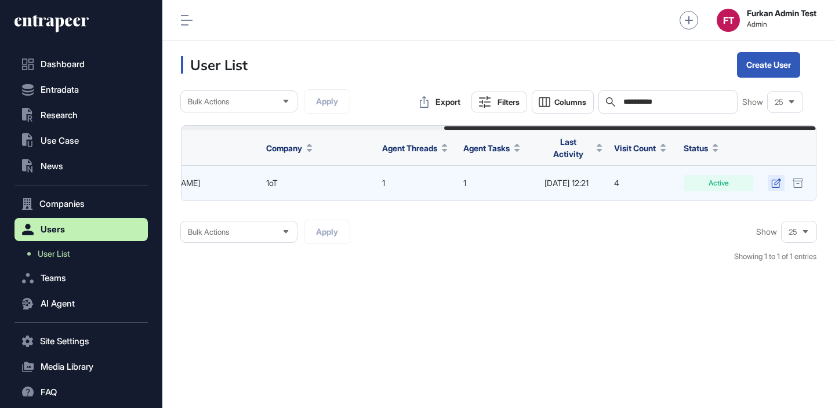
type input "**********"
click at [775, 179] on icon at bounding box center [776, 183] width 10 height 9
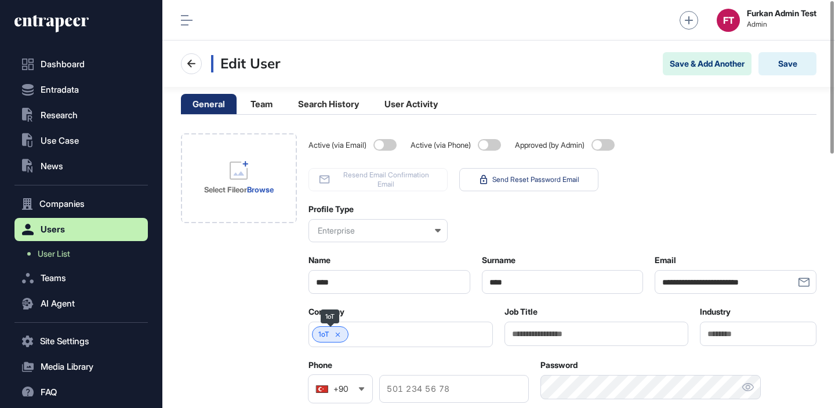
click at [339, 333] on icon at bounding box center [338, 335] width 8 height 8
click at [362, 331] on input "text" at bounding box center [393, 335] width 154 height 10
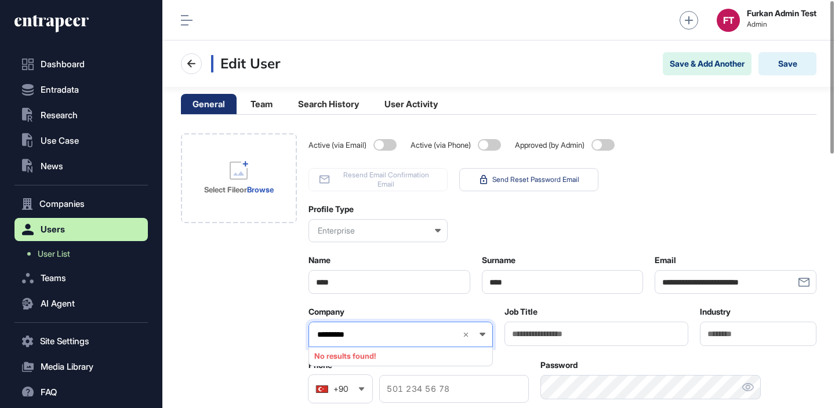
click at [325, 332] on input "*********" at bounding box center [384, 335] width 137 height 10
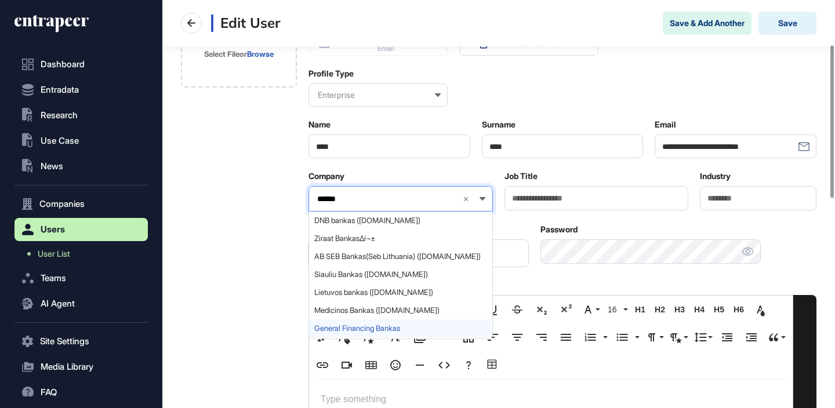
scroll to position [119, 0]
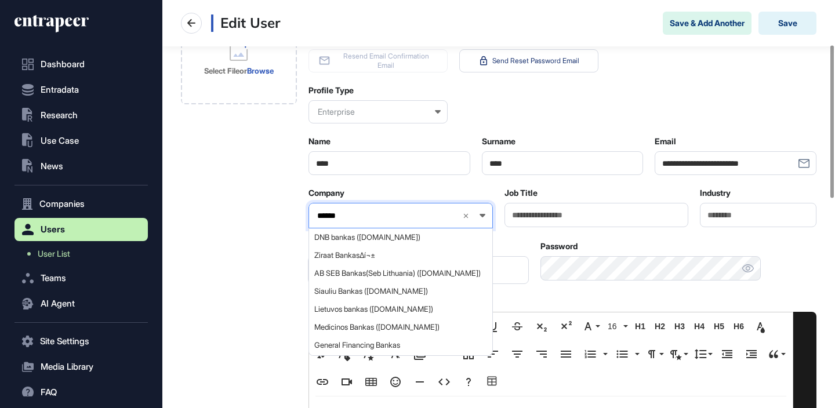
click at [404, 218] on input "******" at bounding box center [384, 216] width 137 height 10
type input "**"
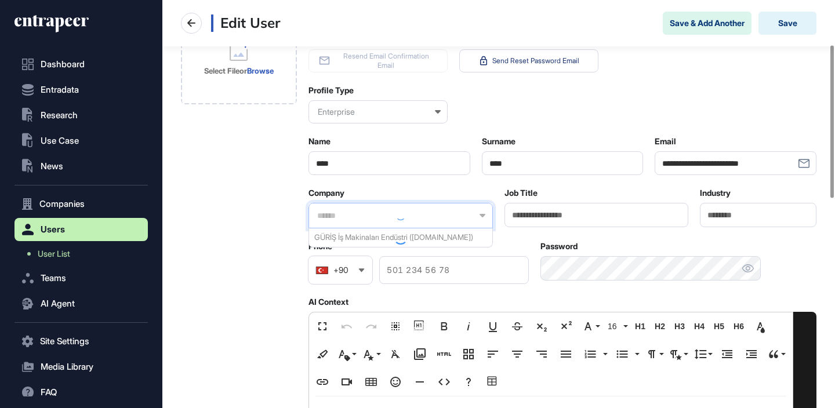
type input "*"
type input "*******"
click at [386, 238] on span "Turkish Is Bank (isbank.com.tr)" at bounding box center [400, 237] width 172 height 9
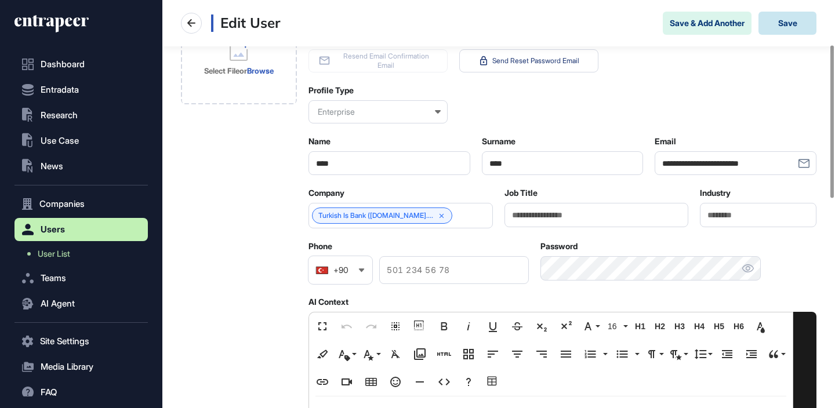
click at [772, 30] on button "Save" at bounding box center [787, 23] width 58 height 23
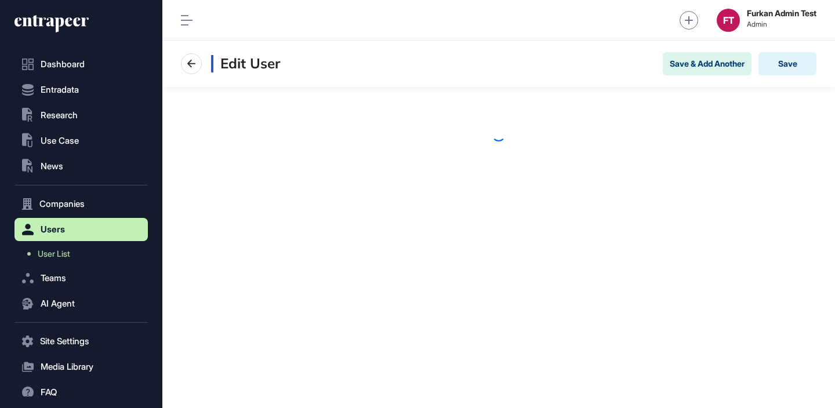
scroll to position [1, 1]
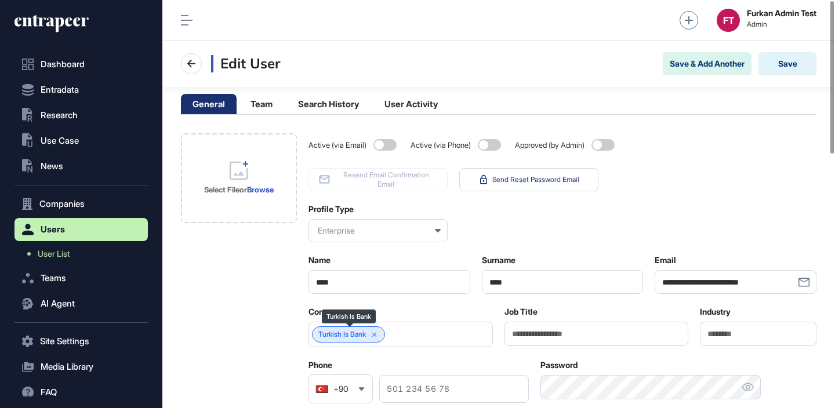
click at [348, 332] on link "Turkish Is Bank" at bounding box center [342, 334] width 48 height 8
click at [377, 337] on icon at bounding box center [375, 335] width 8 height 8
click at [362, 337] on input "text" at bounding box center [393, 335] width 154 height 10
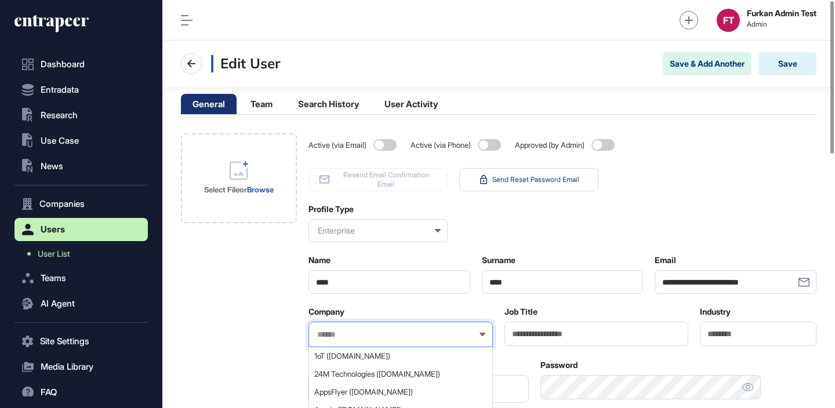
paste input "**********"
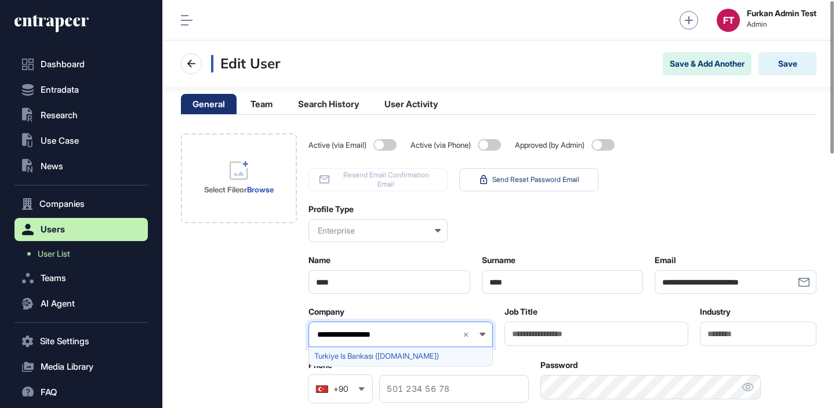
type input "**********"
click at [359, 355] on span "Turkiye Is Bankası ([DOMAIN_NAME])" at bounding box center [400, 356] width 172 height 9
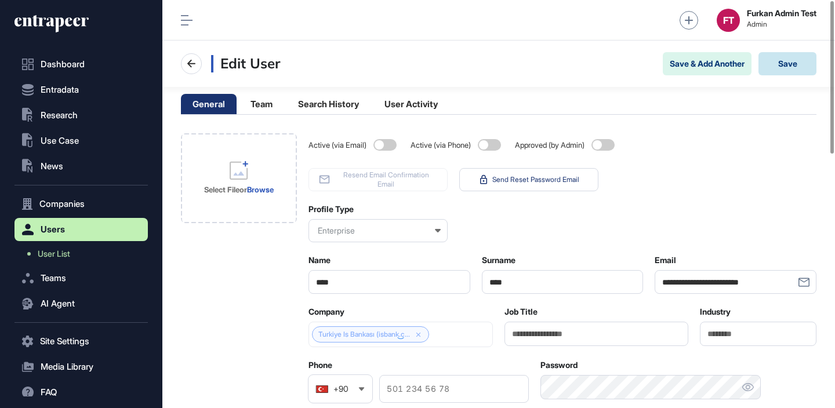
click at [787, 62] on button "Save" at bounding box center [787, 63] width 58 height 23
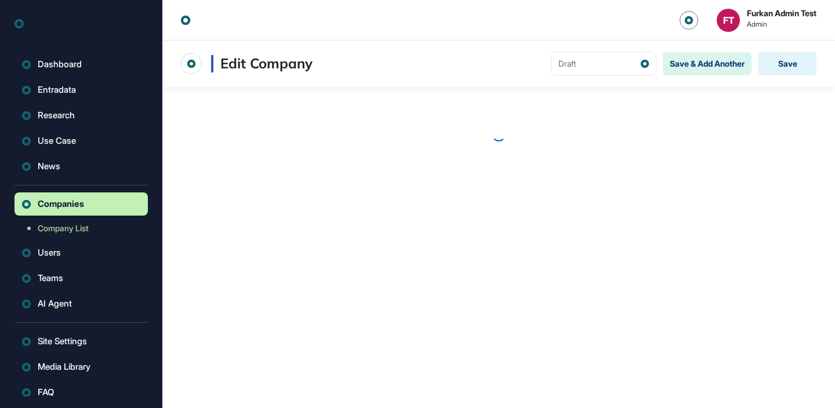
scroll to position [1, 1]
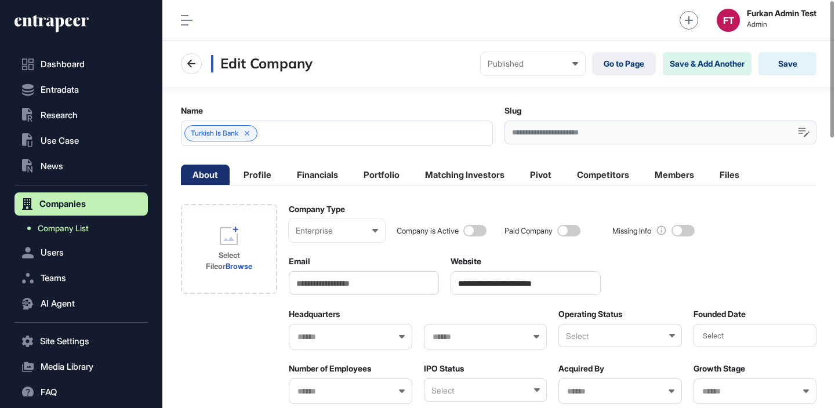
click at [57, 230] on span "Company List" at bounding box center [63, 228] width 51 height 9
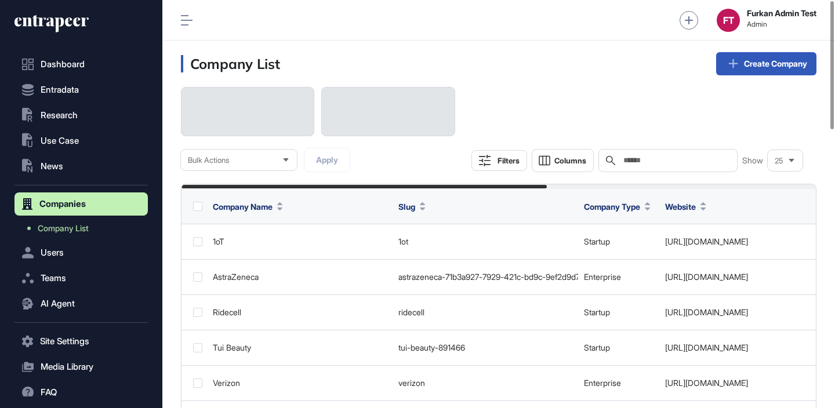
click at [654, 158] on input "text" at bounding box center [676, 160] width 108 height 9
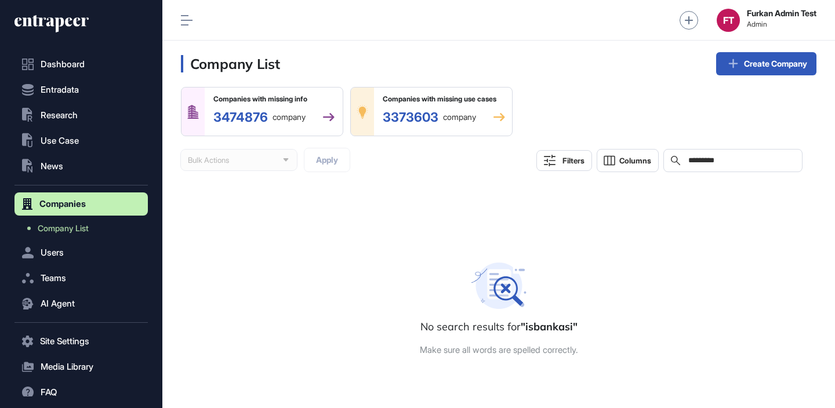
type input "*********"
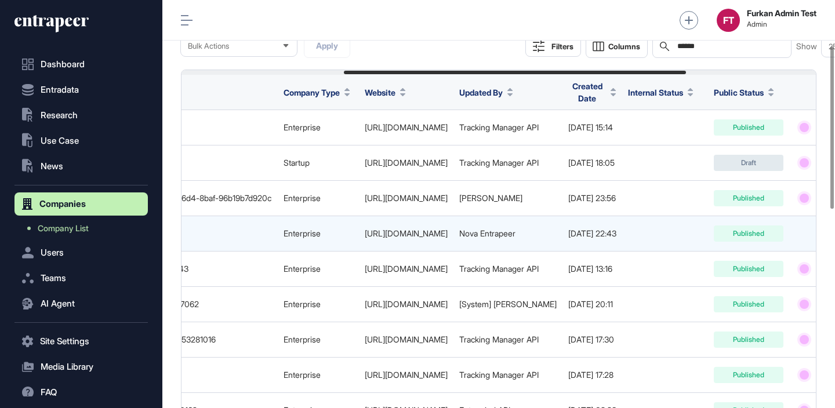
scroll to position [0, 540]
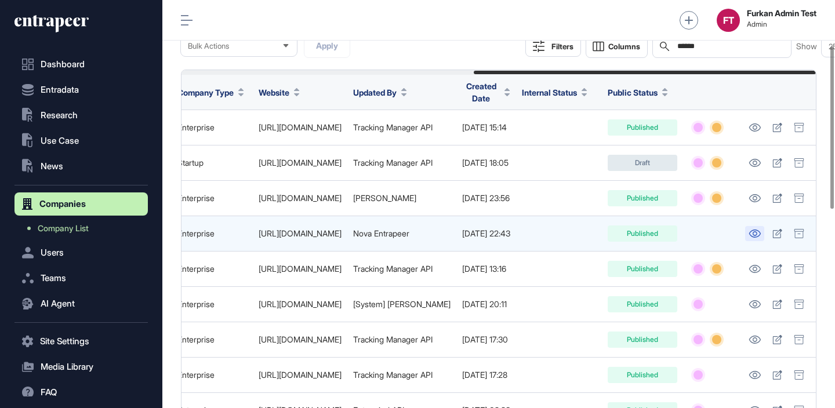
type input "******"
click at [762, 233] on link at bounding box center [754, 233] width 19 height 15
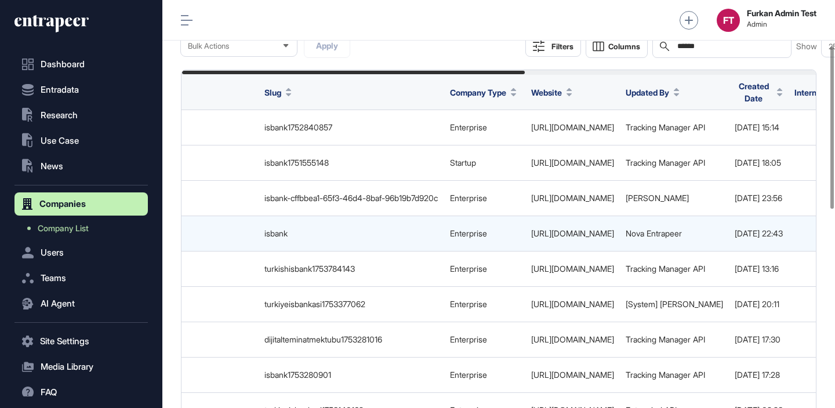
scroll to position [0, 0]
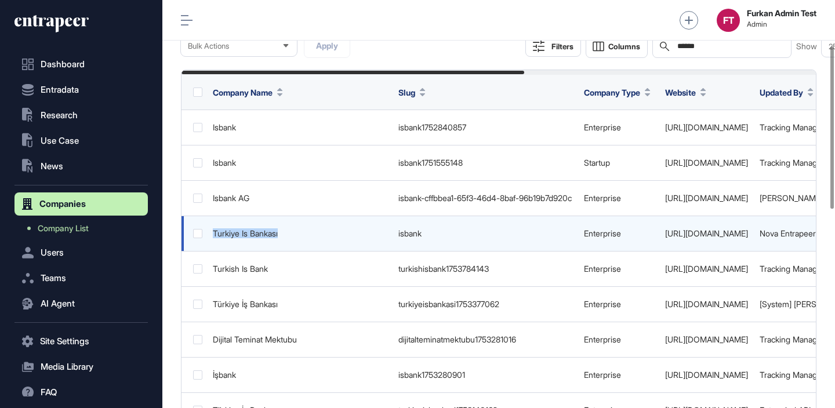
copy div "Turkiye Is Bankası"
drag, startPoint x: 309, startPoint y: 236, endPoint x: 215, endPoint y: 234, distance: 94.5
click at [215, 234] on div "Turkiye Is Bankası" at bounding box center [300, 233] width 174 height 9
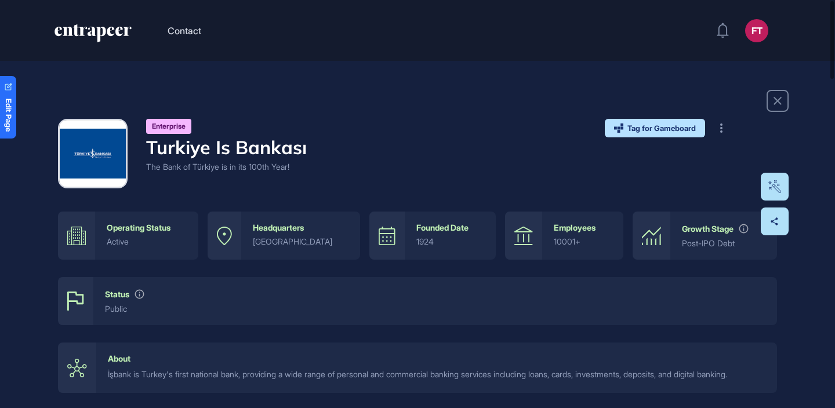
click at [209, 144] on h4 "Turkiye Is Bankası" at bounding box center [226, 147] width 161 height 22
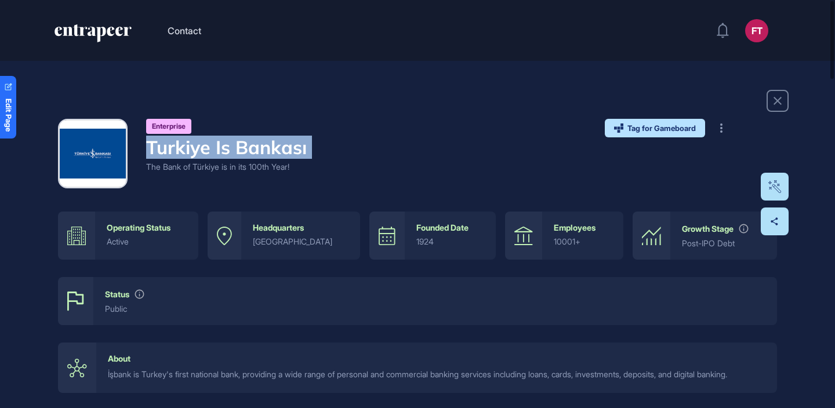
copy h4 "Turkiye Is Bankası"
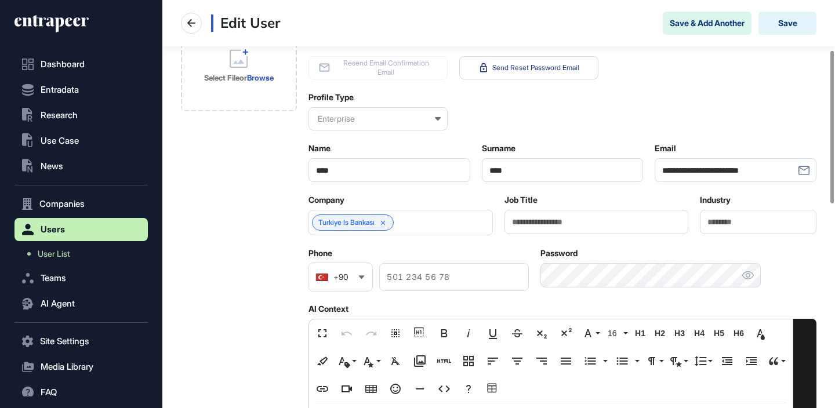
scroll to position [133, 0]
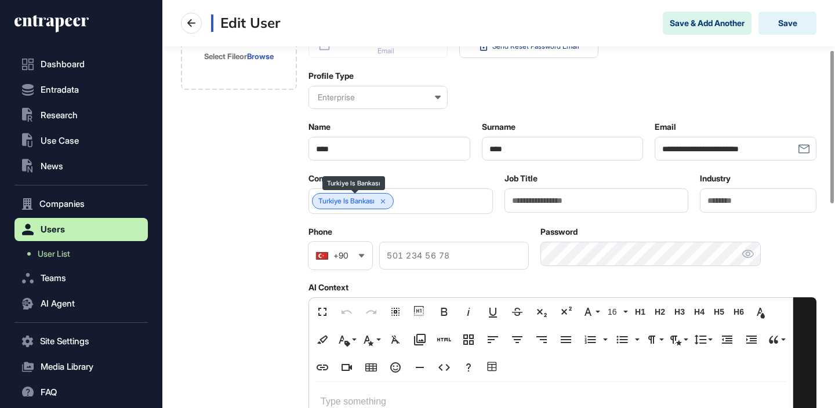
click at [347, 203] on link "Turkiye Is Bankası" at bounding box center [346, 201] width 56 height 8
click at [92, 244] on link "User List" at bounding box center [84, 254] width 128 height 21
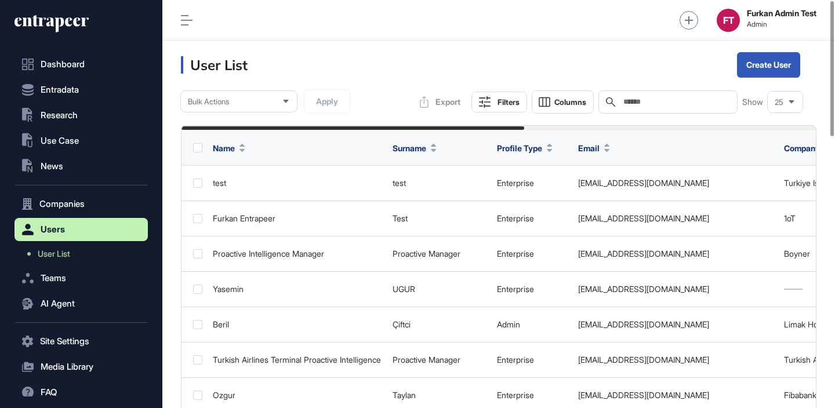
click at [695, 101] on input "text" at bounding box center [676, 101] width 108 height 9
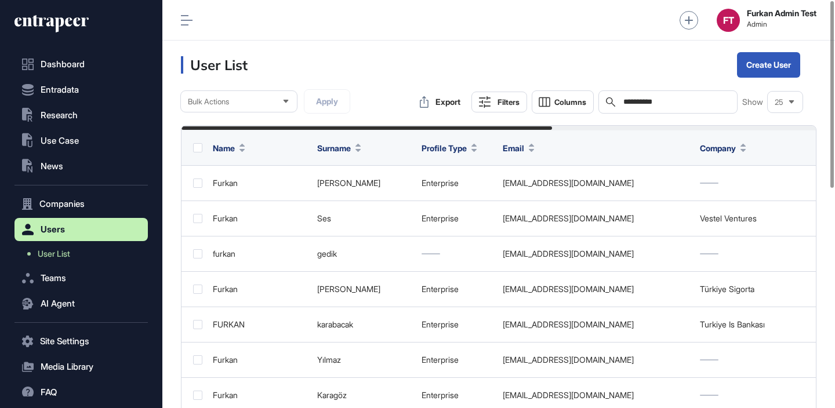
type input "**********"
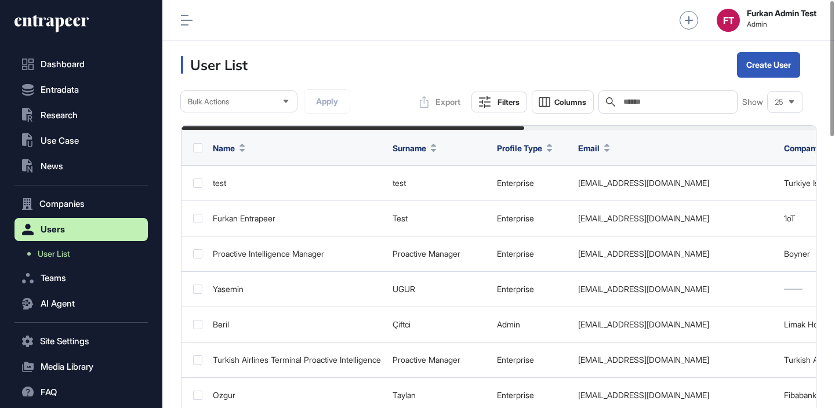
click at [45, 24] on icon at bounding box center [51, 23] width 74 height 19
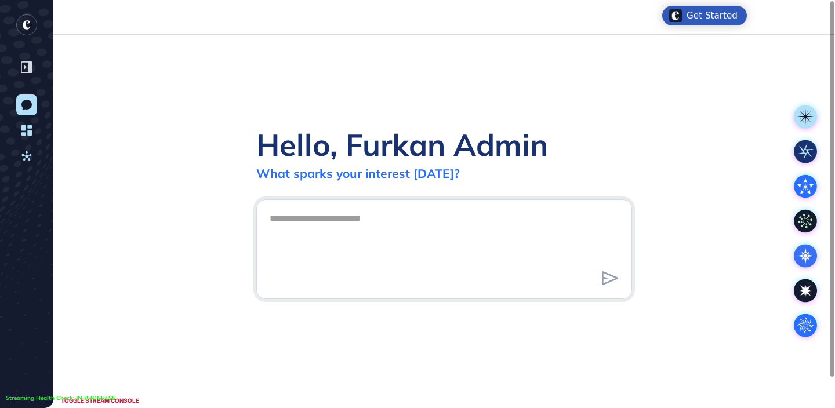
scroll to position [1, 1]
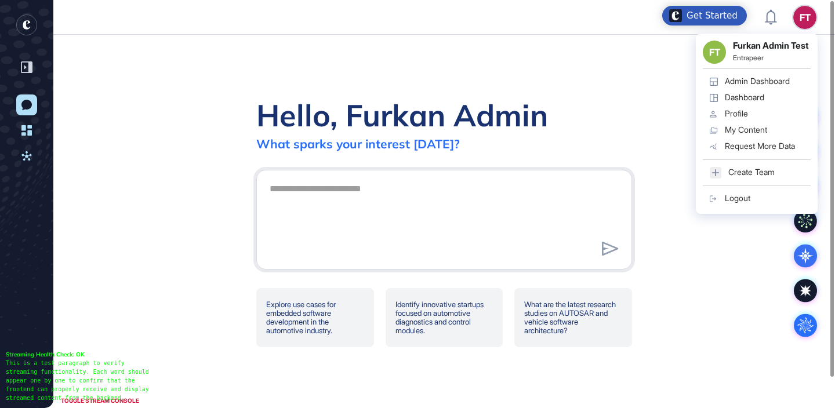
click at [751, 86] on div "Admin Dashboard" at bounding box center [757, 81] width 65 height 9
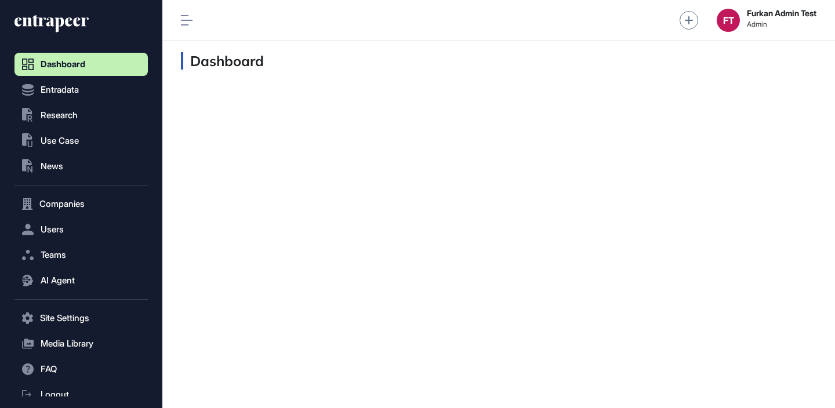
scroll to position [1, 1]
click at [103, 218] on button "Users" at bounding box center [80, 229] width 133 height 23
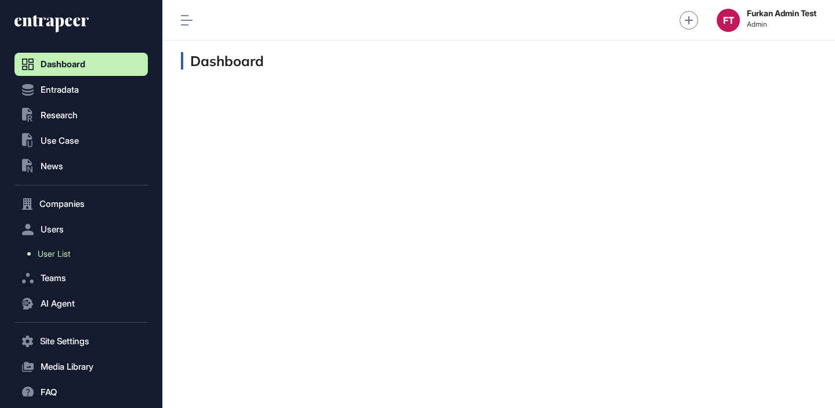
click at [90, 246] on link "User List" at bounding box center [84, 254] width 128 height 21
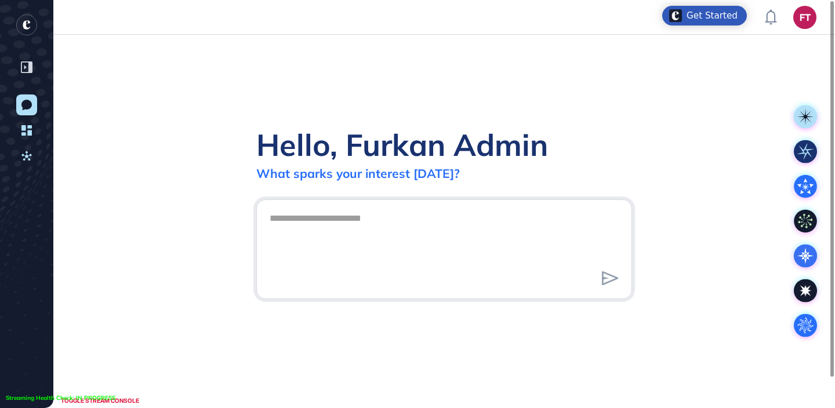
scroll to position [1, 1]
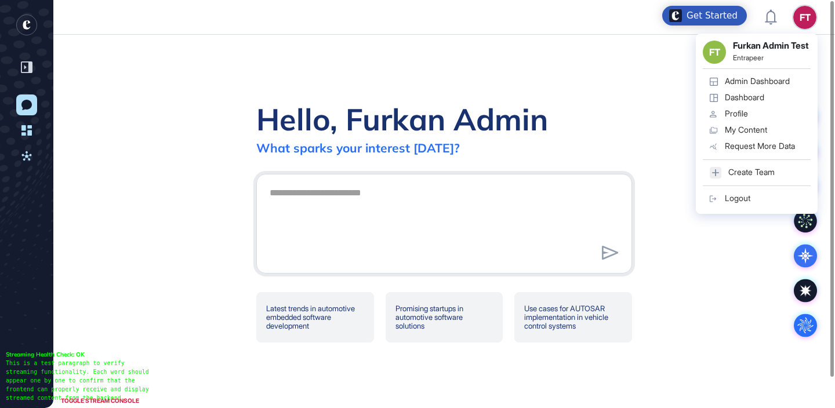
click at [576, 108] on div "Hello, Furkan Admin What sparks your interest [DATE]?" at bounding box center [444, 127] width 376 height 55
